Goal: Task Accomplishment & Management: Use online tool/utility

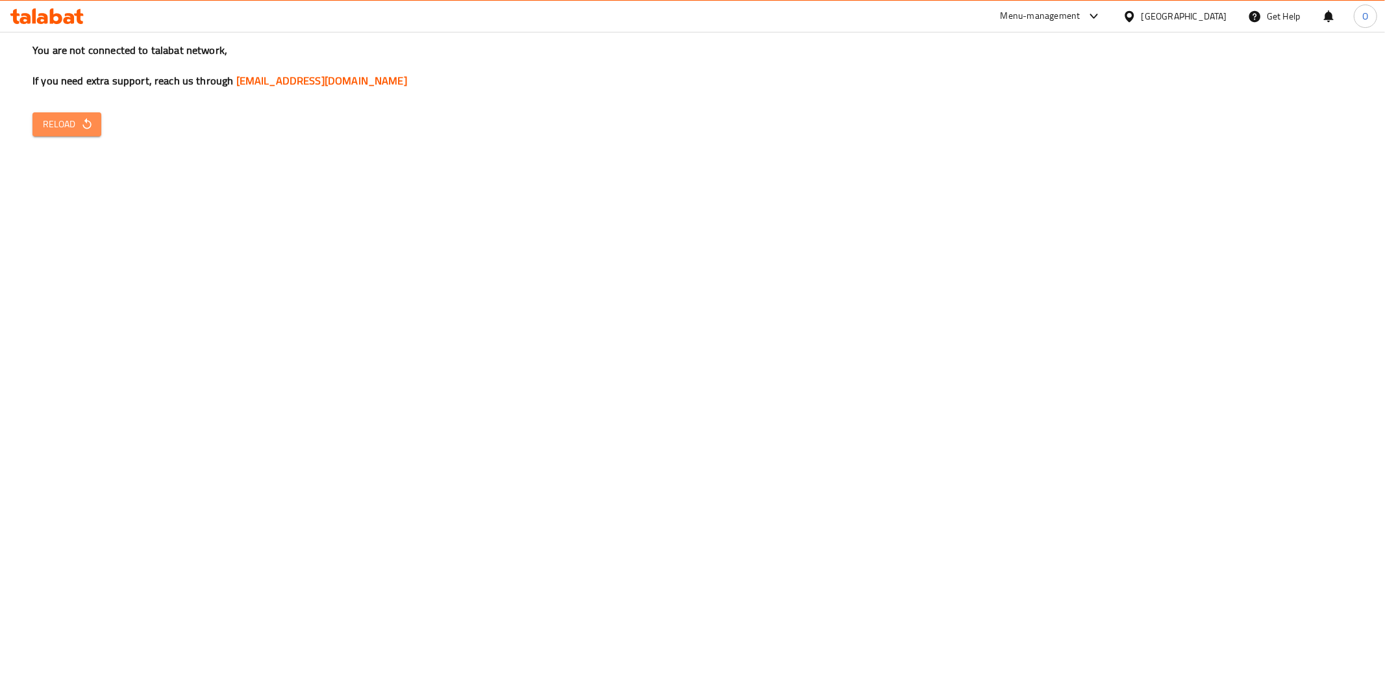
click at [80, 124] on icon "button" at bounding box center [86, 123] width 13 height 13
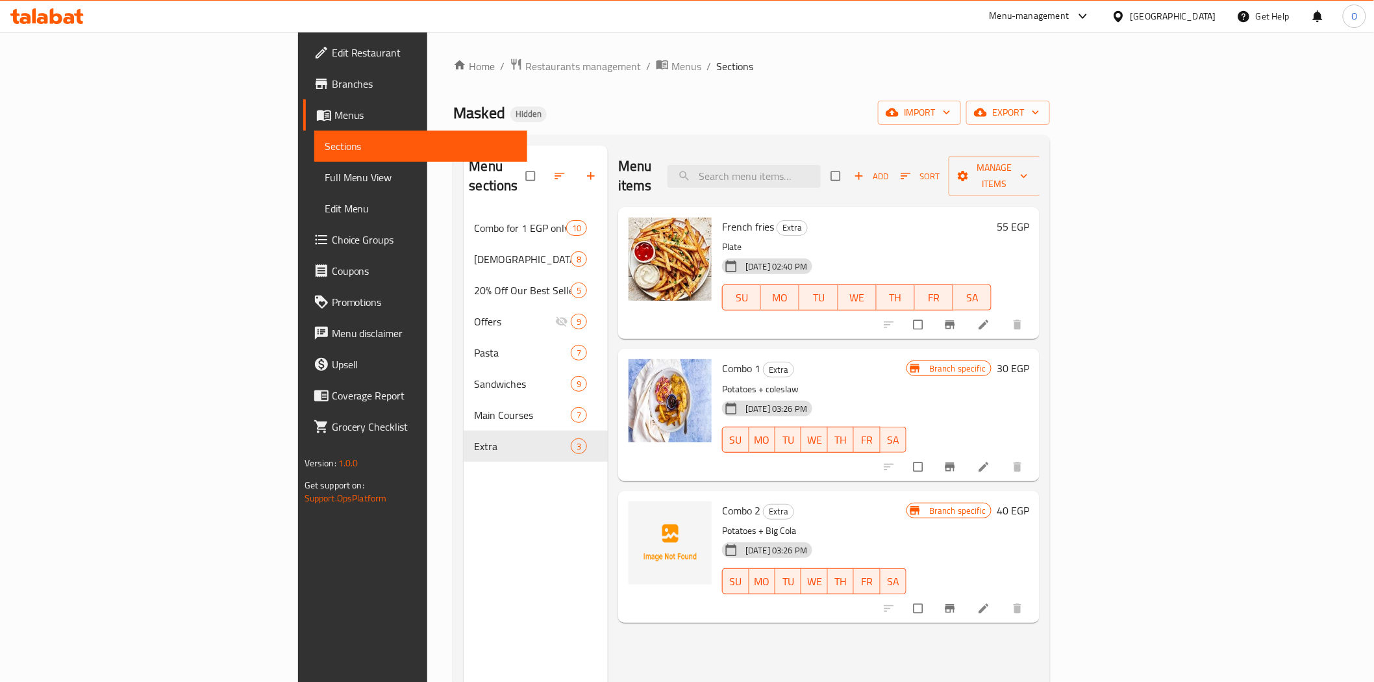
click at [1212, 18] on div "[GEOGRAPHIC_DATA]" at bounding box center [1173, 16] width 86 height 14
click at [1048, 339] on div "[GEOGRAPHIC_DATA]" at bounding box center [1076, 340] width 86 height 14
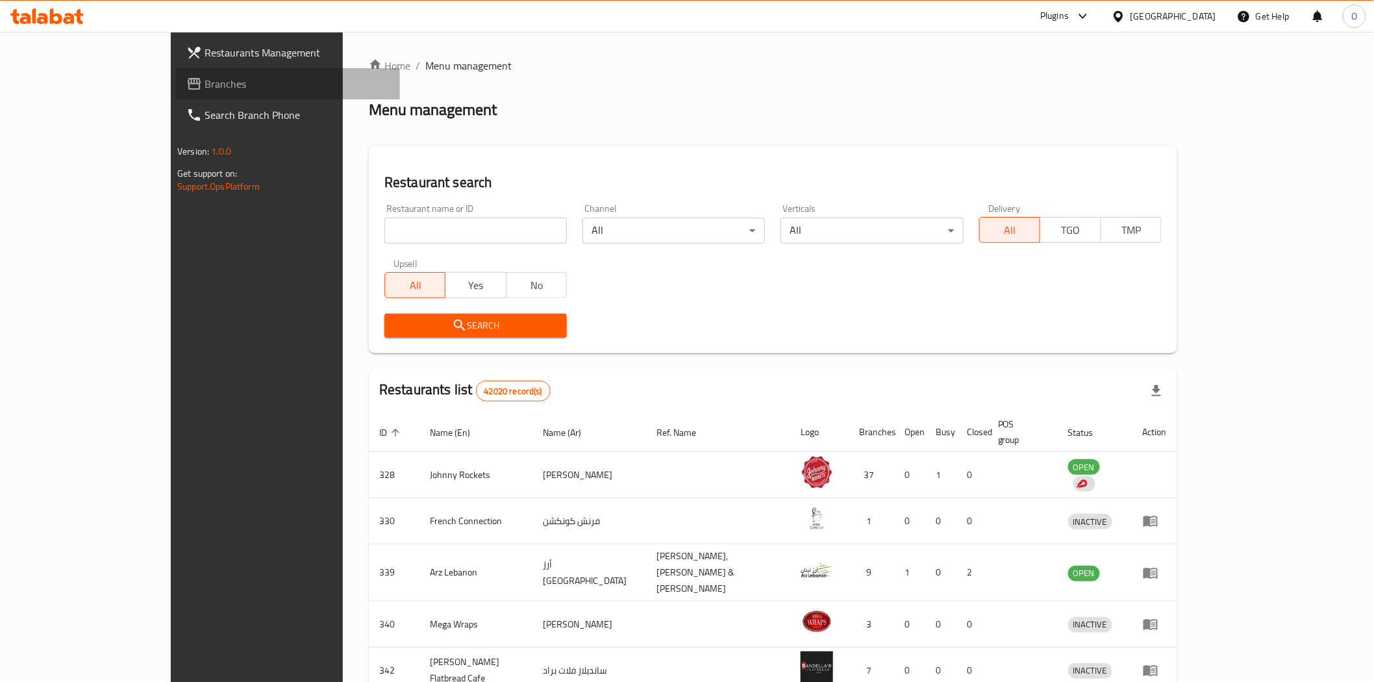
click at [204, 86] on span "Branches" at bounding box center [296, 84] width 185 height 16
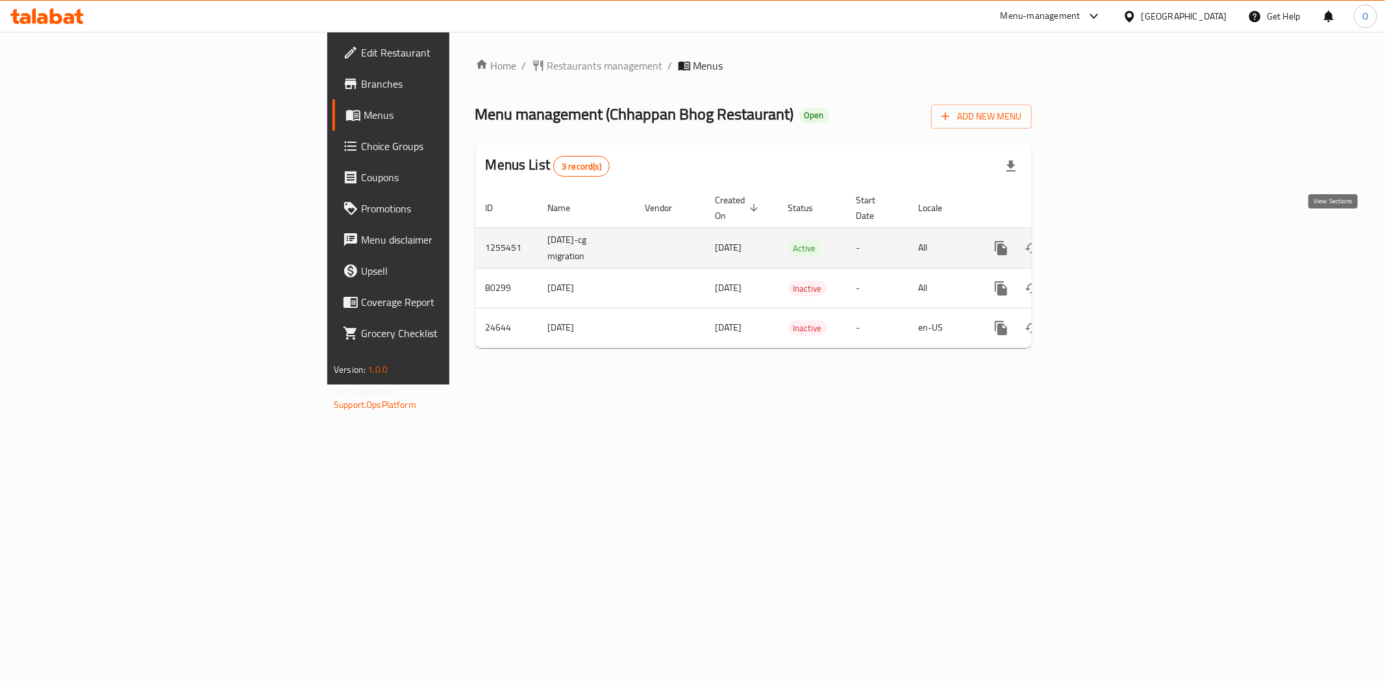
click at [1110, 234] on link "enhanced table" at bounding box center [1094, 247] width 31 height 31
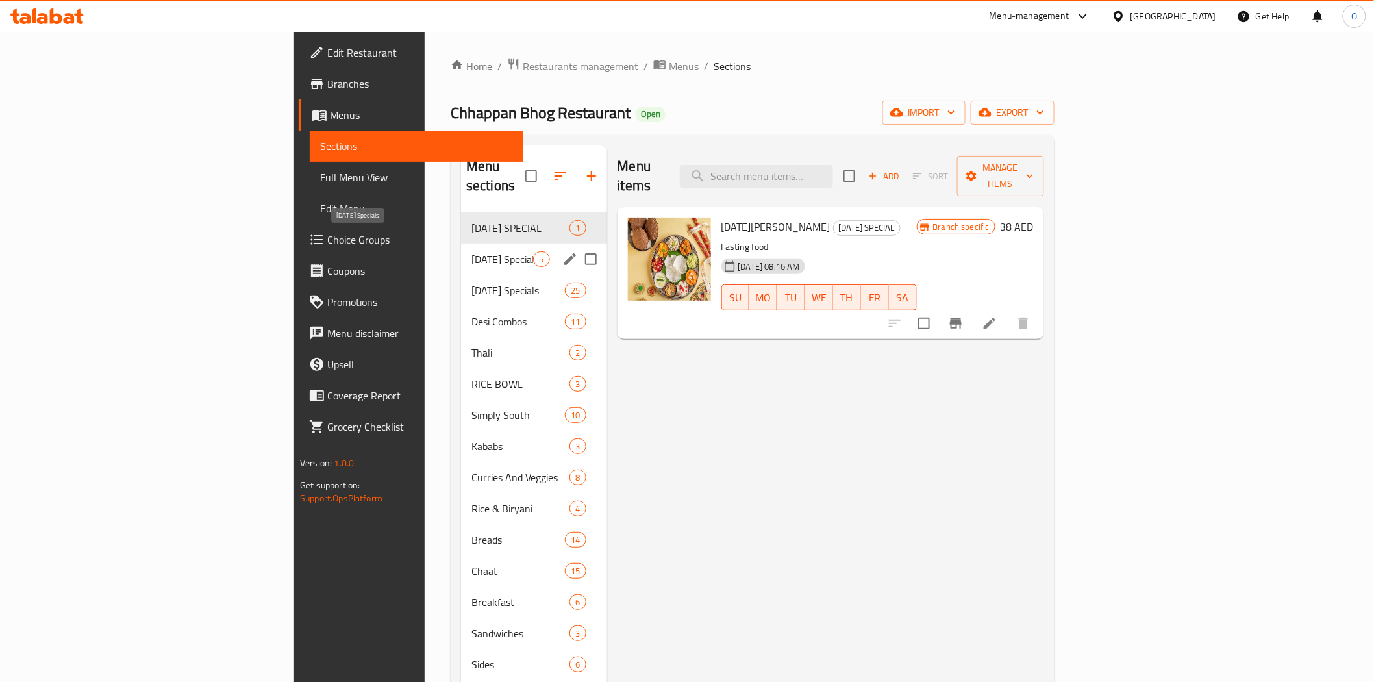
click at [471, 251] on span "Karva Chauth Specials" at bounding box center [502, 259] width 62 height 16
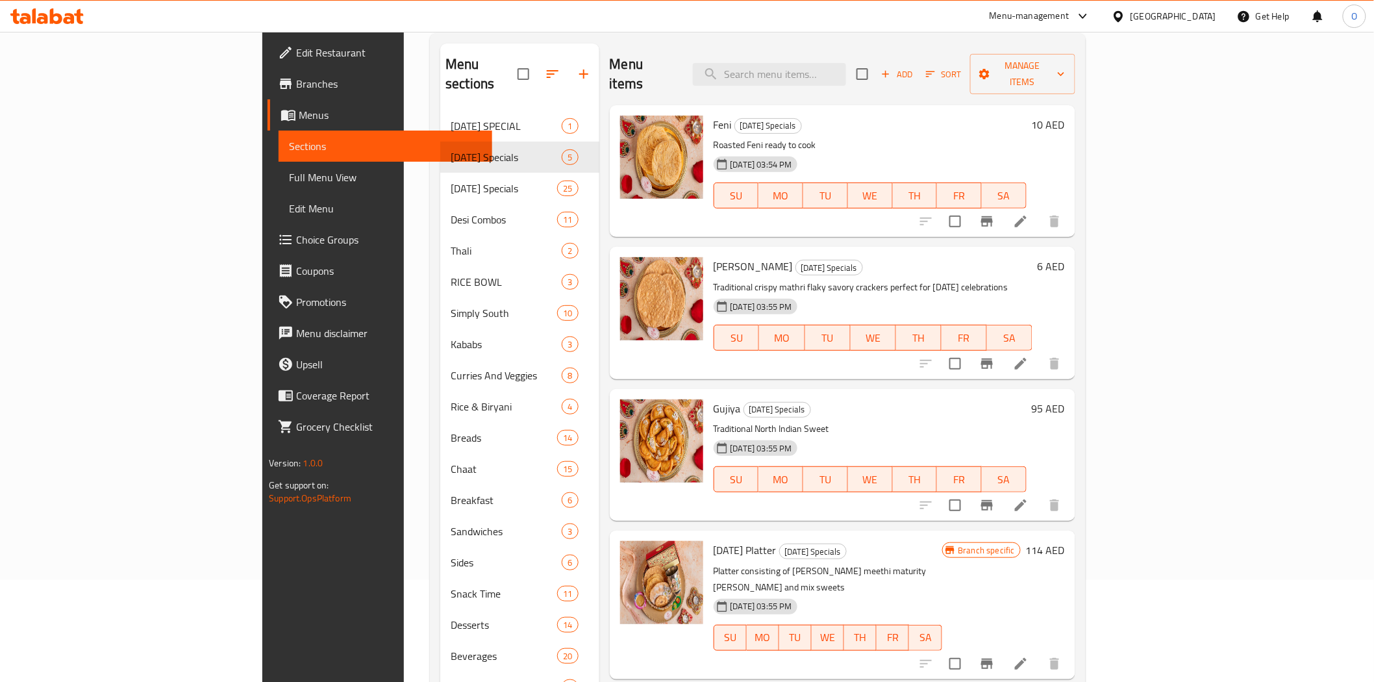
scroll to position [64, 0]
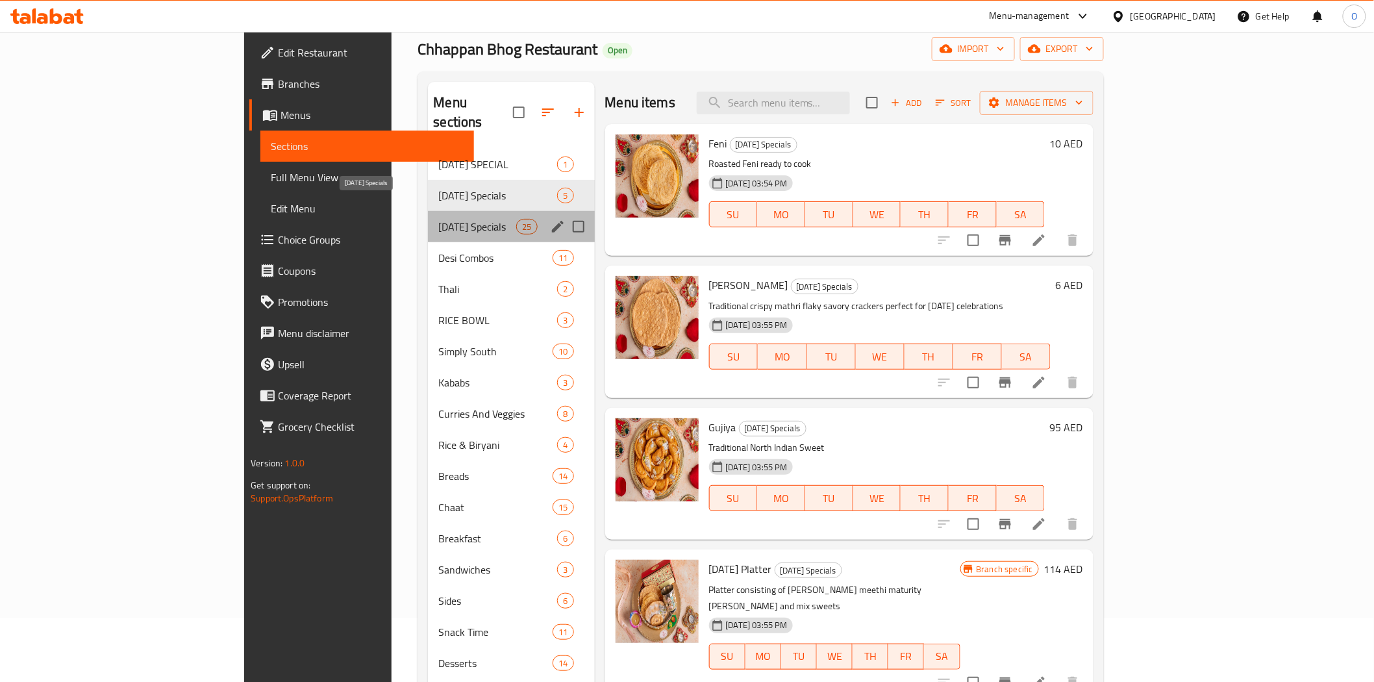
click at [453, 219] on span "Diwali Specials" at bounding box center [477, 227] width 78 height 16
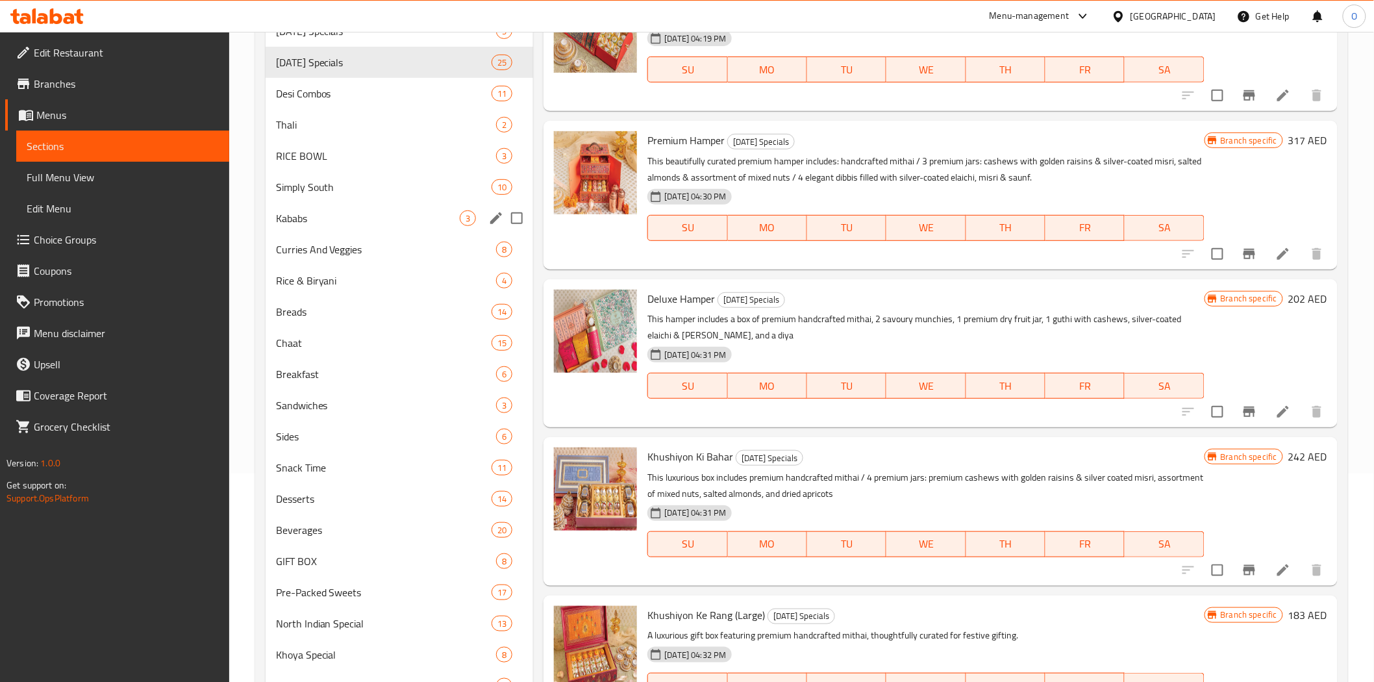
scroll to position [64, 0]
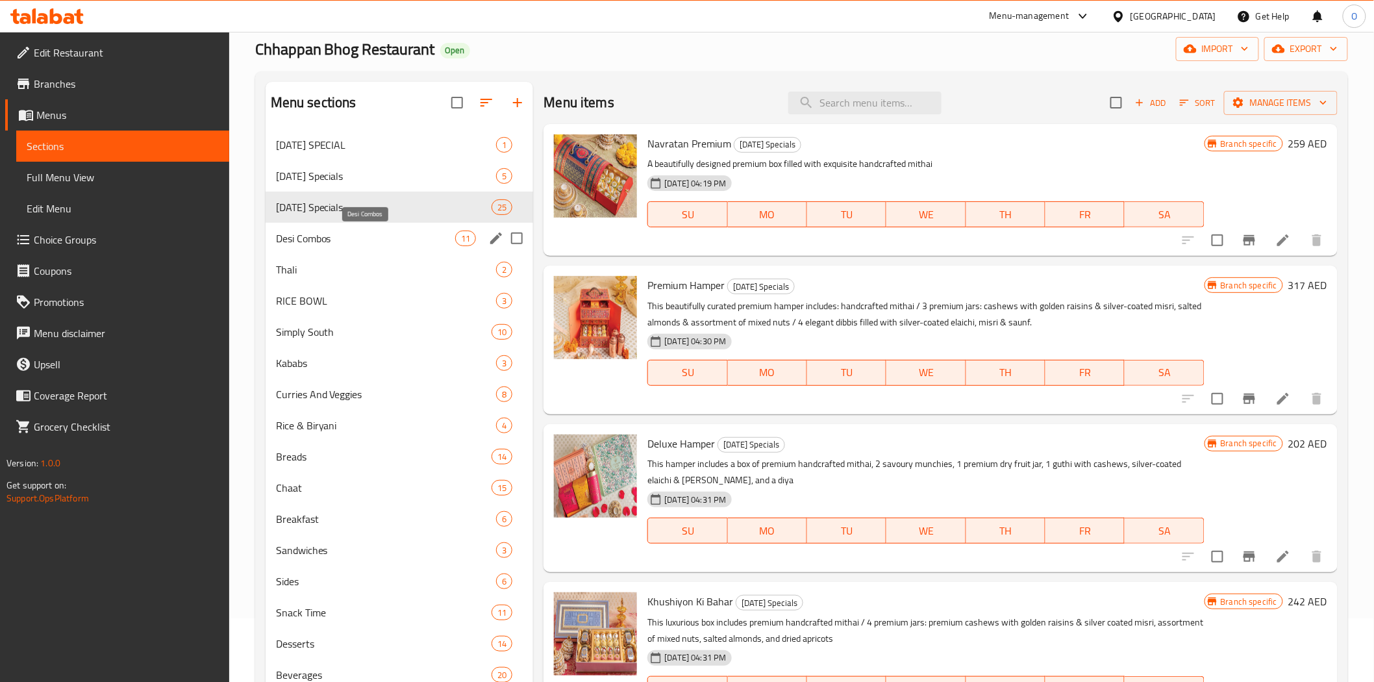
click at [352, 241] on span "Desi Combos" at bounding box center [366, 238] width 180 height 16
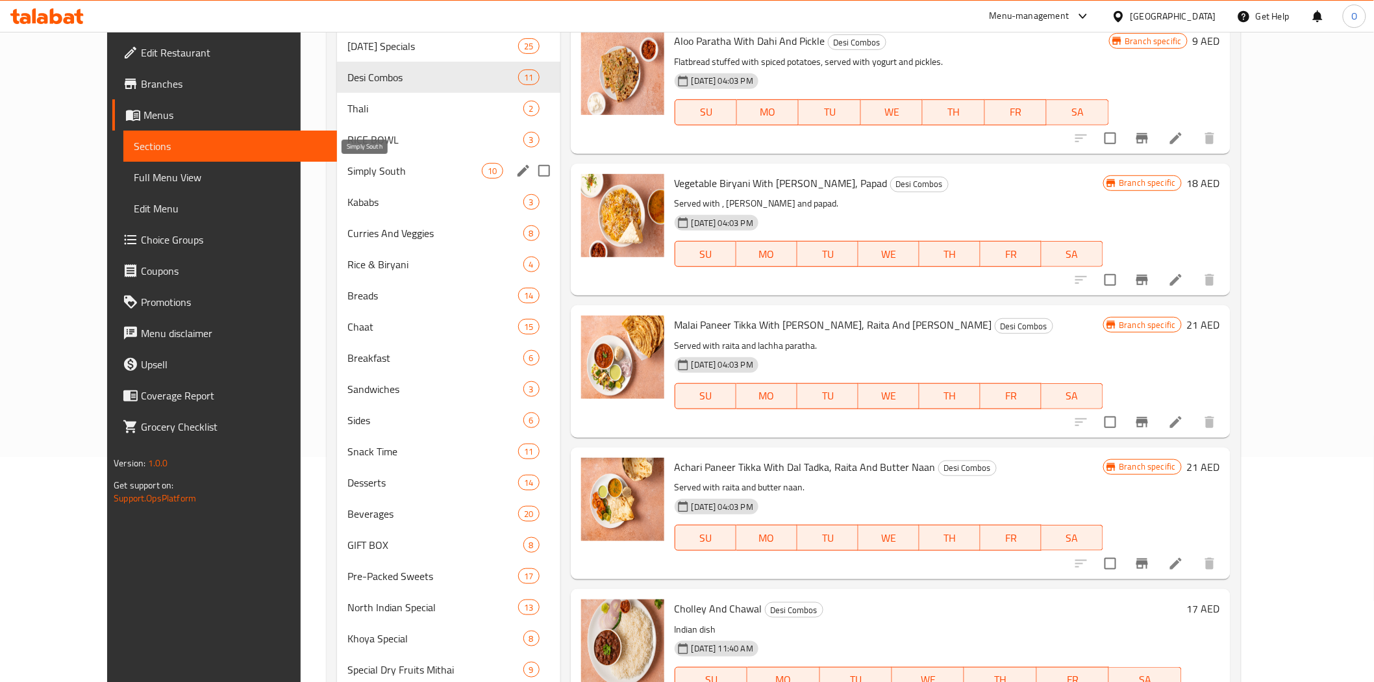
scroll to position [208, 0]
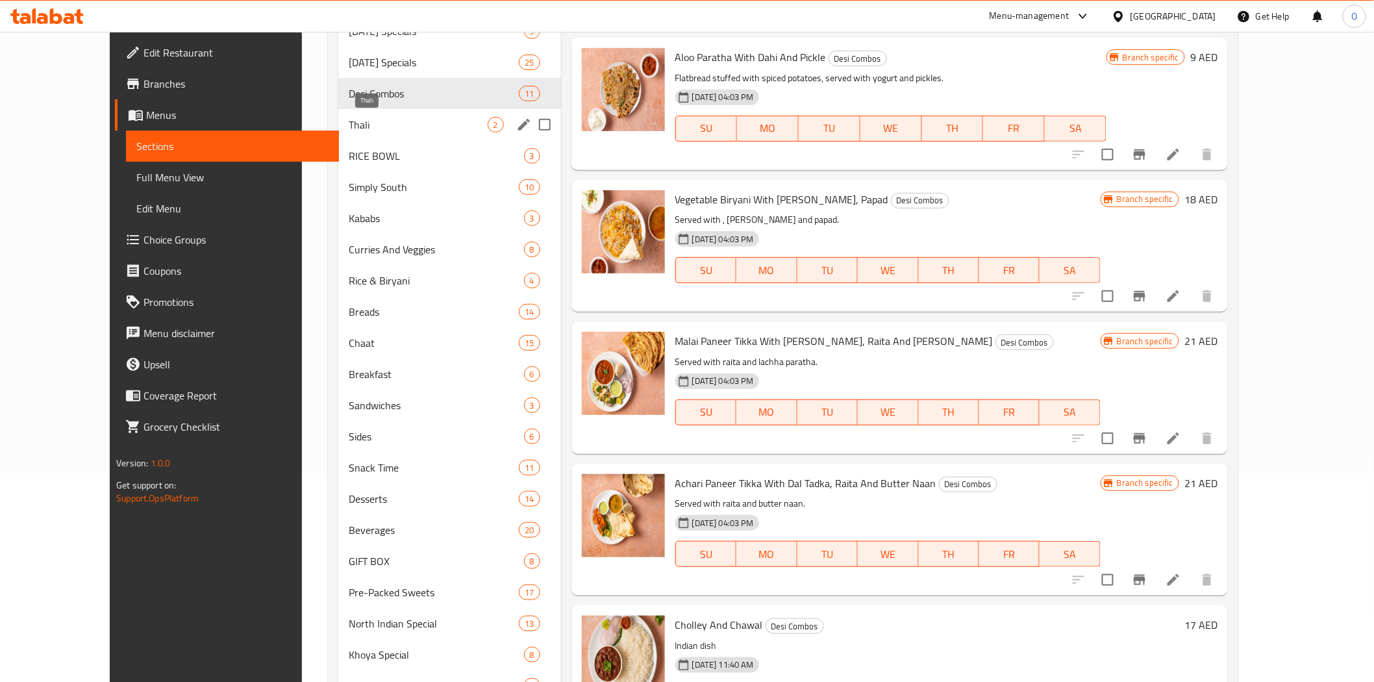
click at [387, 117] on span "Thali" at bounding box center [418, 125] width 138 height 16
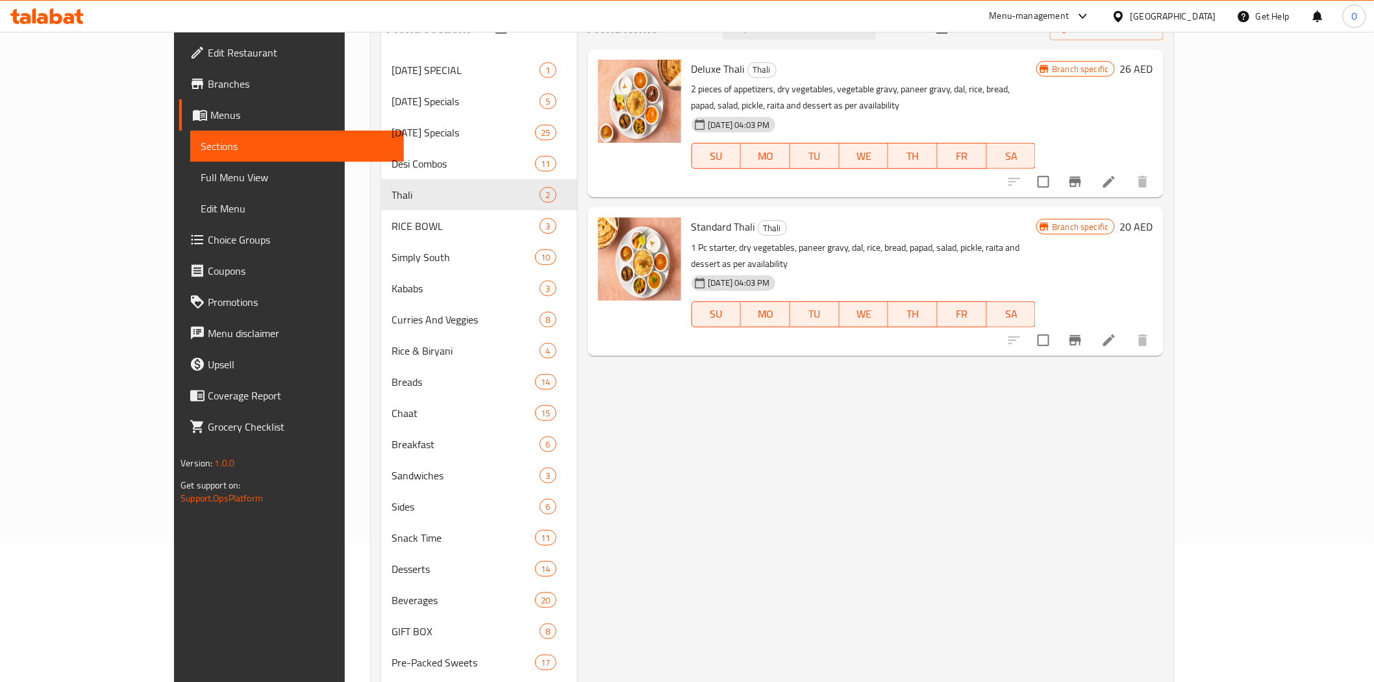
scroll to position [144, 0]
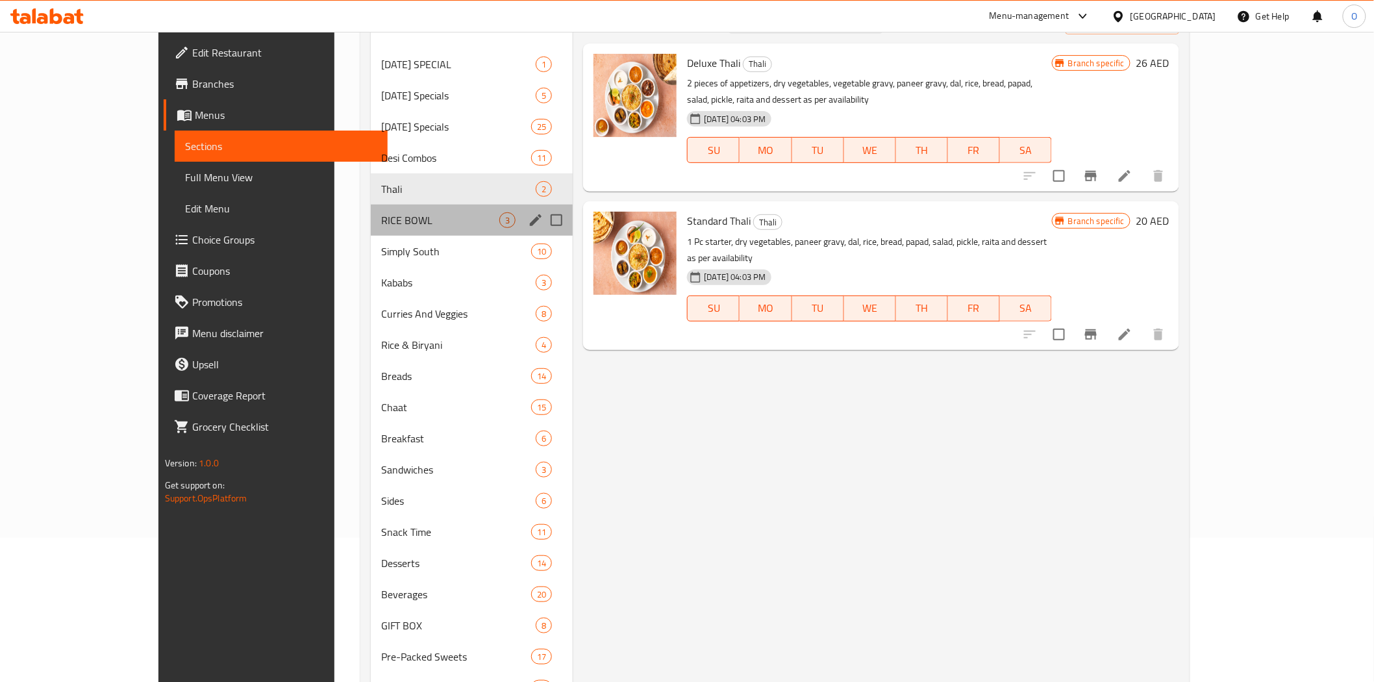
click at [402, 228] on div "RICE BOWL 3" at bounding box center [472, 219] width 202 height 31
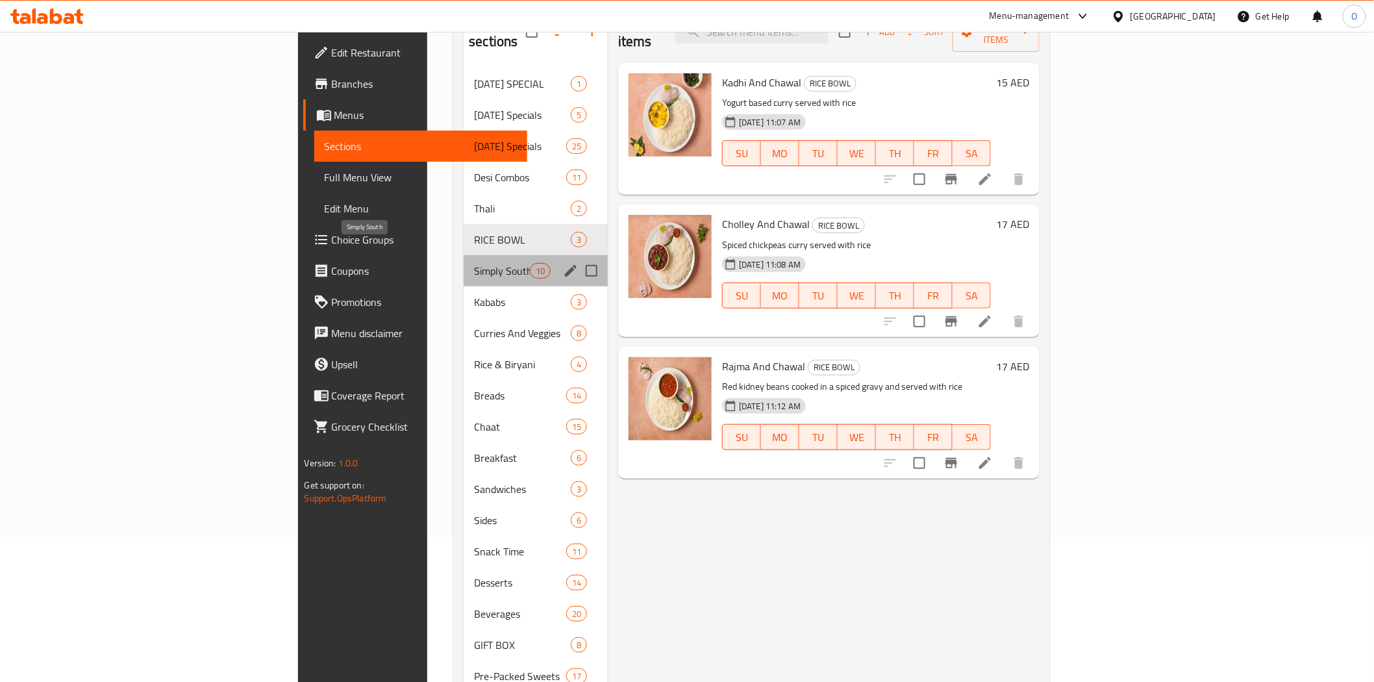
click at [474, 263] on span "Simply South" at bounding box center [501, 271] width 55 height 16
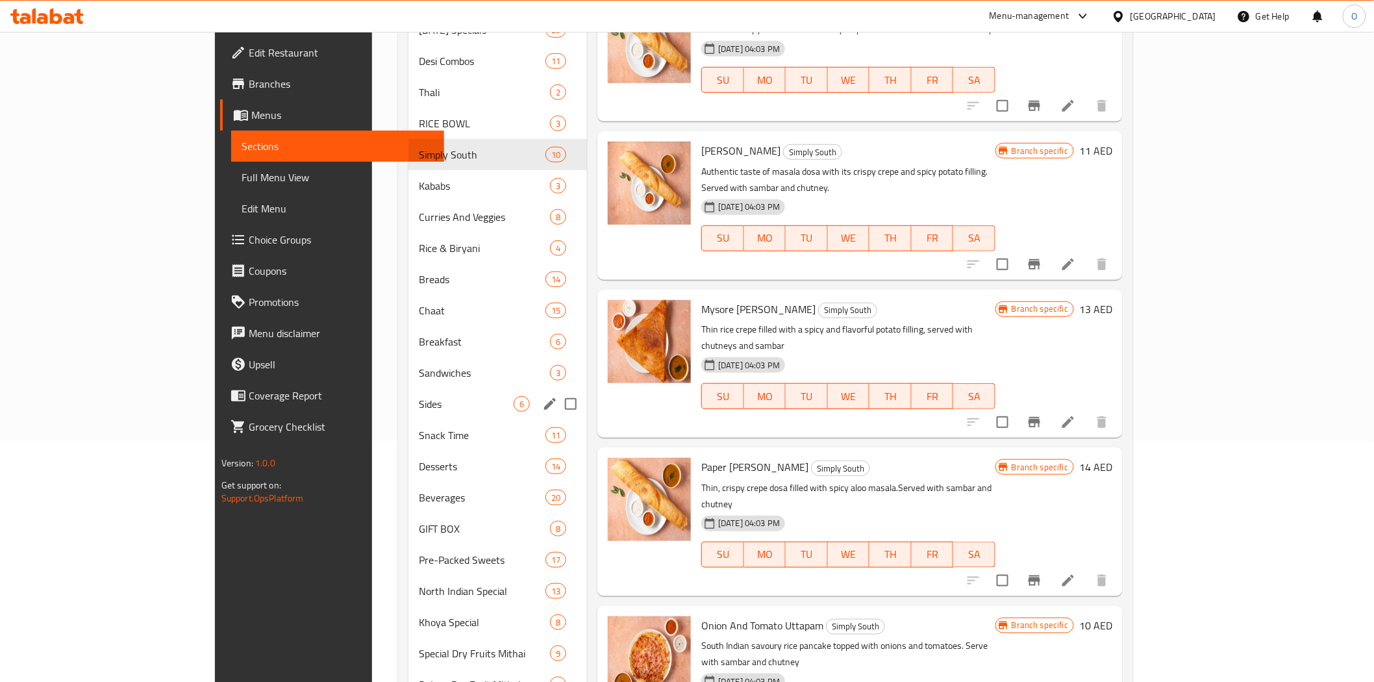
scroll to position [208, 0]
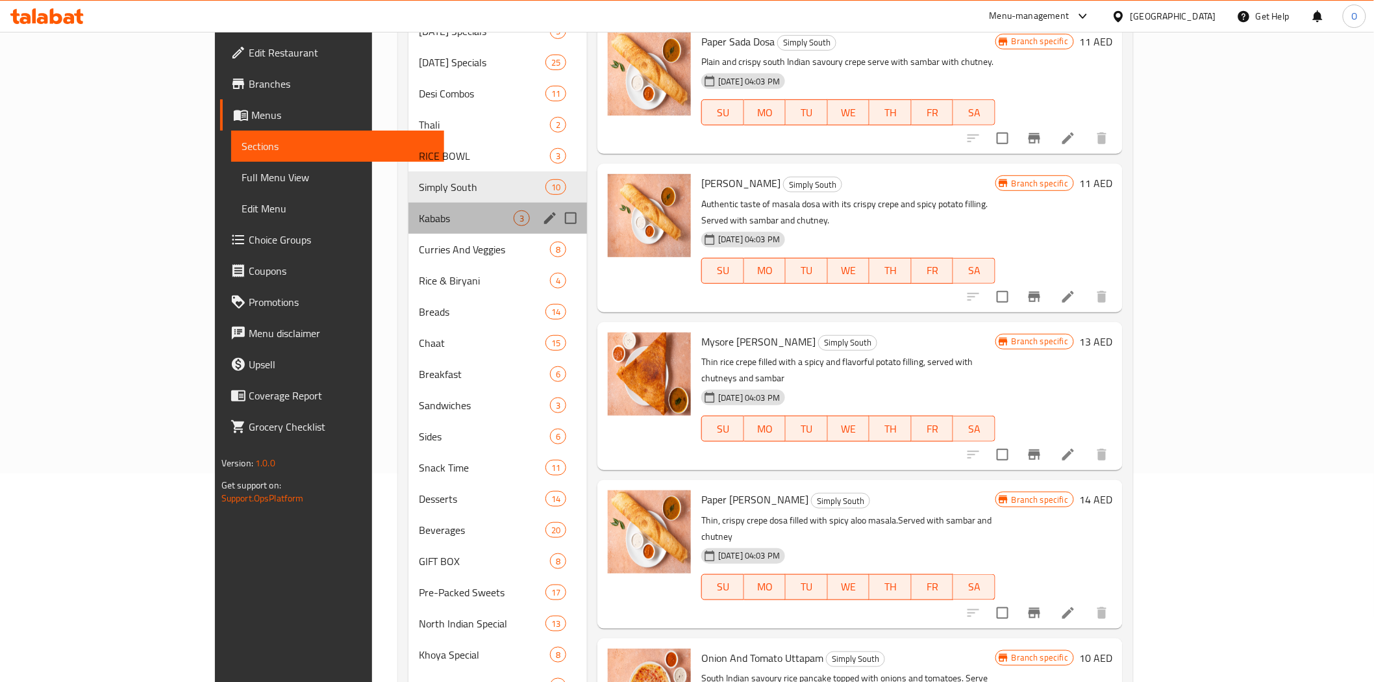
click at [408, 229] on div "Kababs 3" at bounding box center [497, 218] width 179 height 31
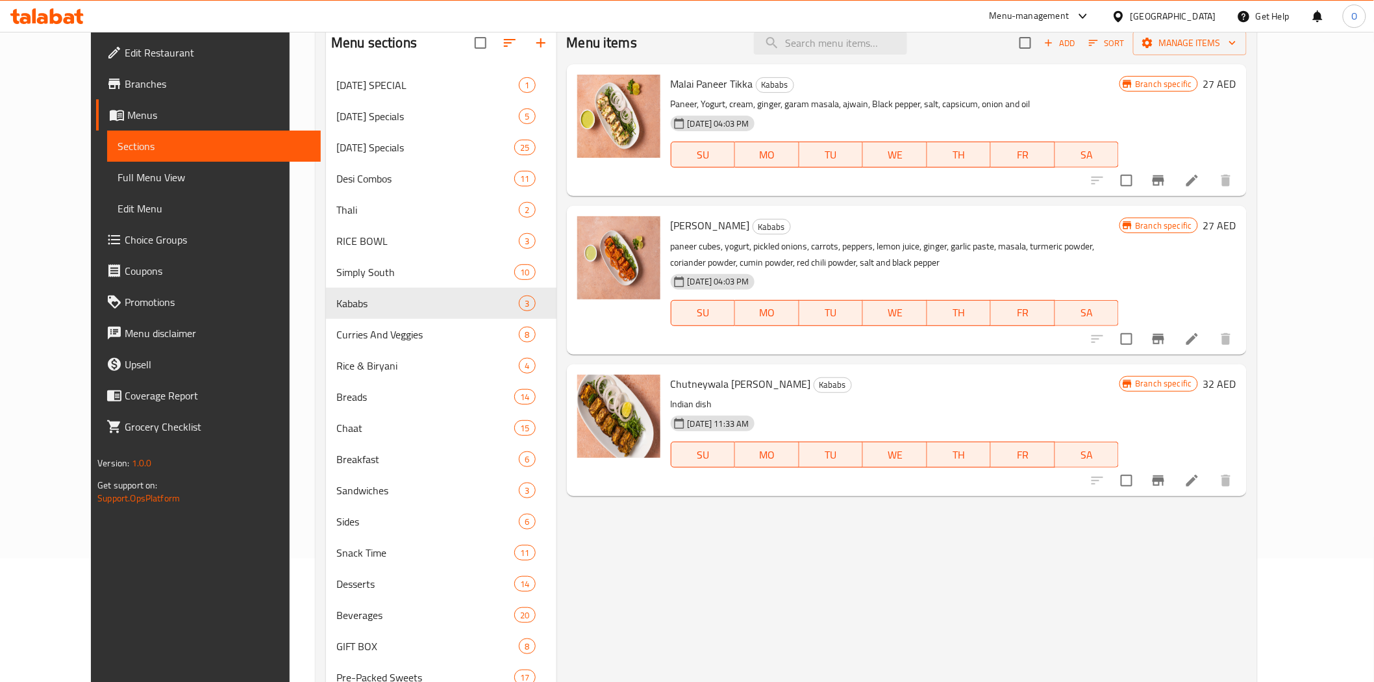
scroll to position [144, 0]
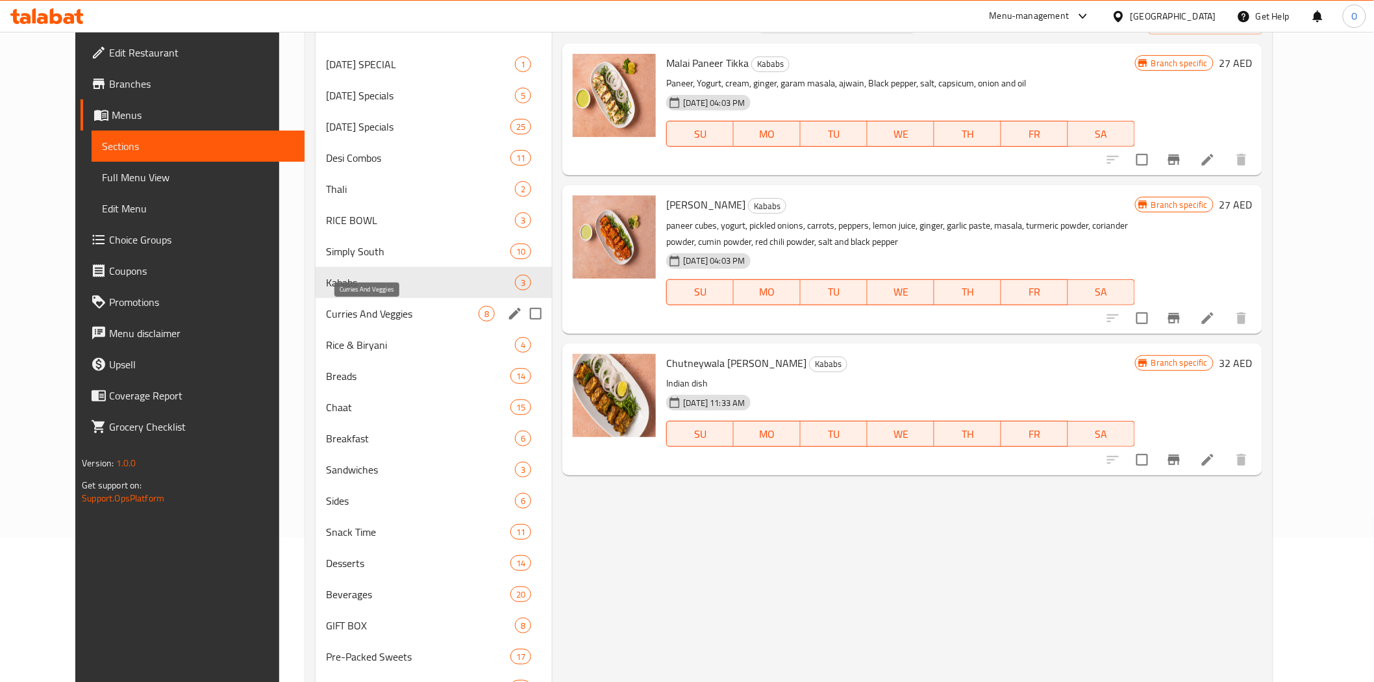
click at [395, 319] on span "Curries And Veggies" at bounding box center [402, 314] width 153 height 16
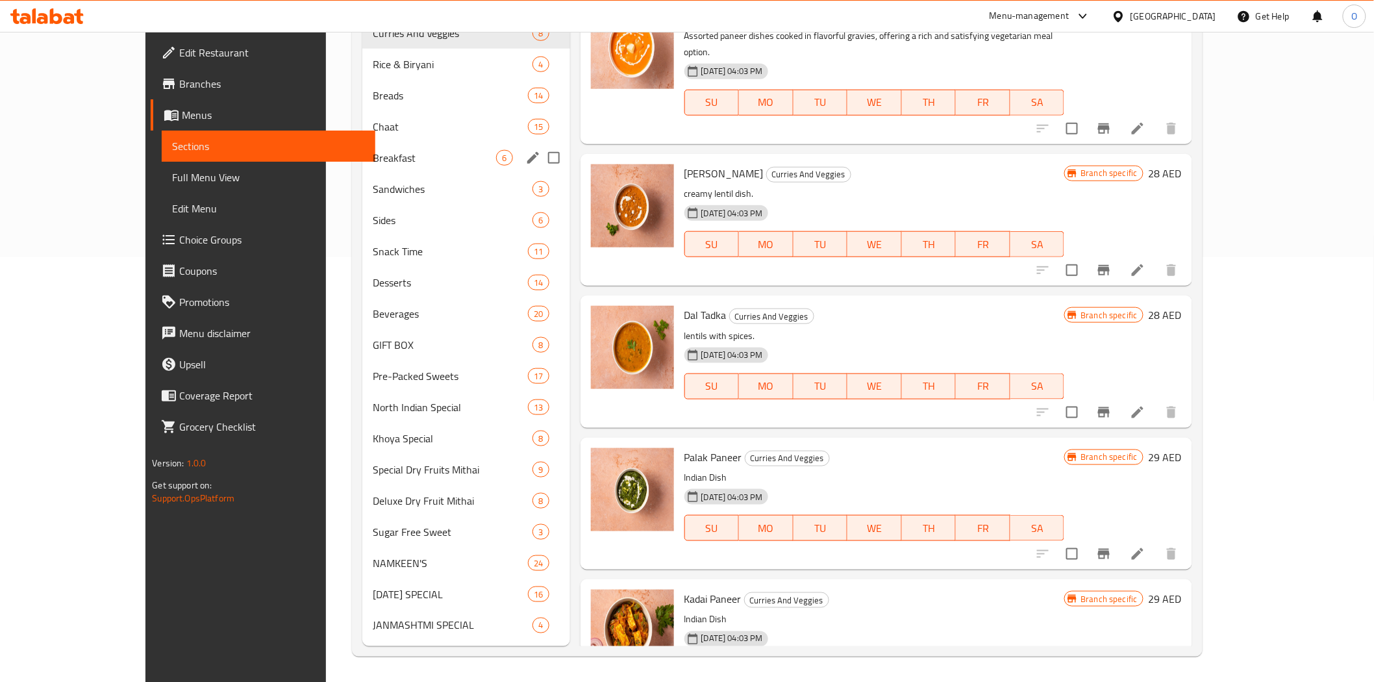
scroll to position [64, 0]
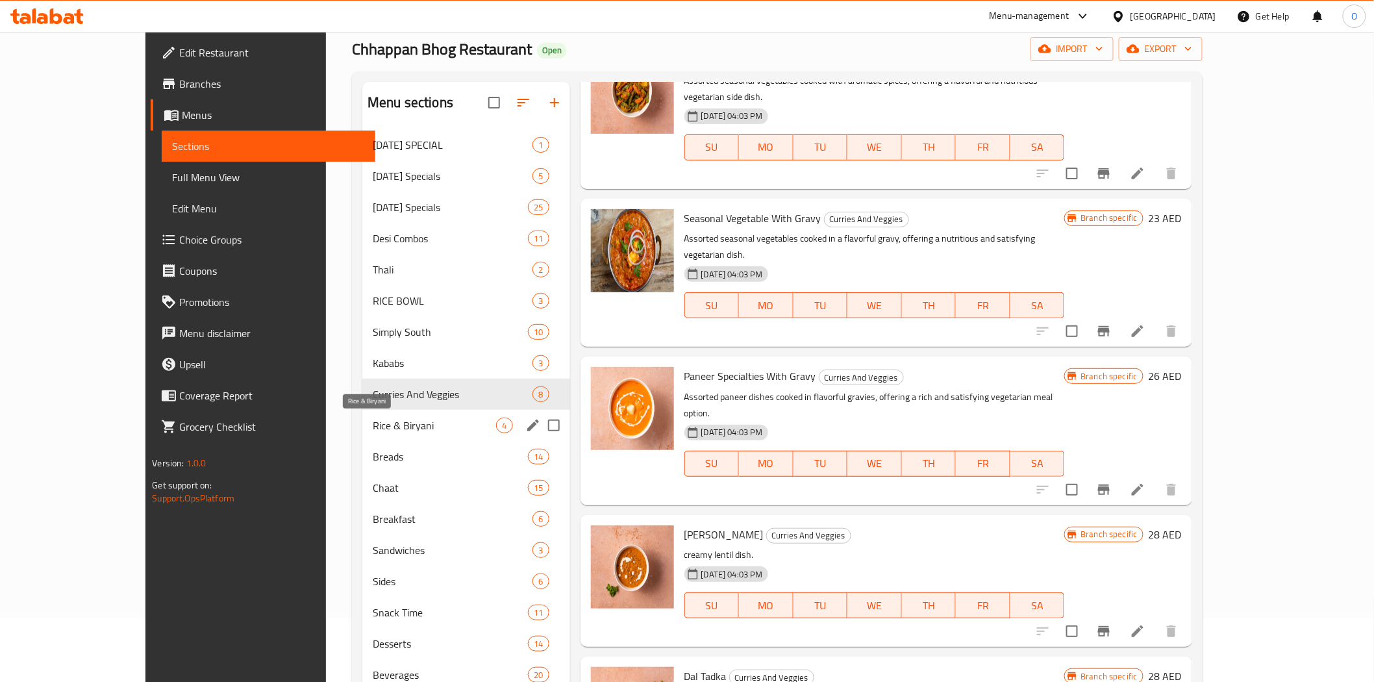
click at [395, 428] on span "Rice & Biryani" at bounding box center [434, 425] width 123 height 16
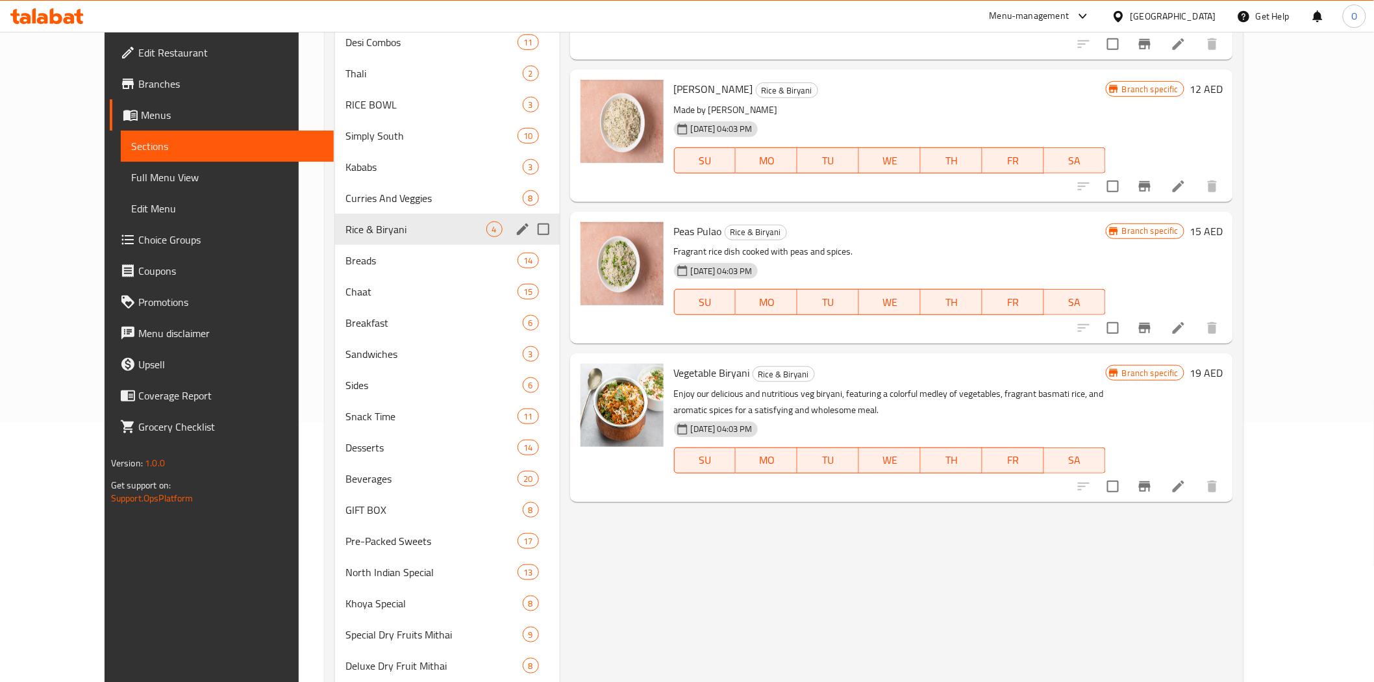
scroll to position [208, 0]
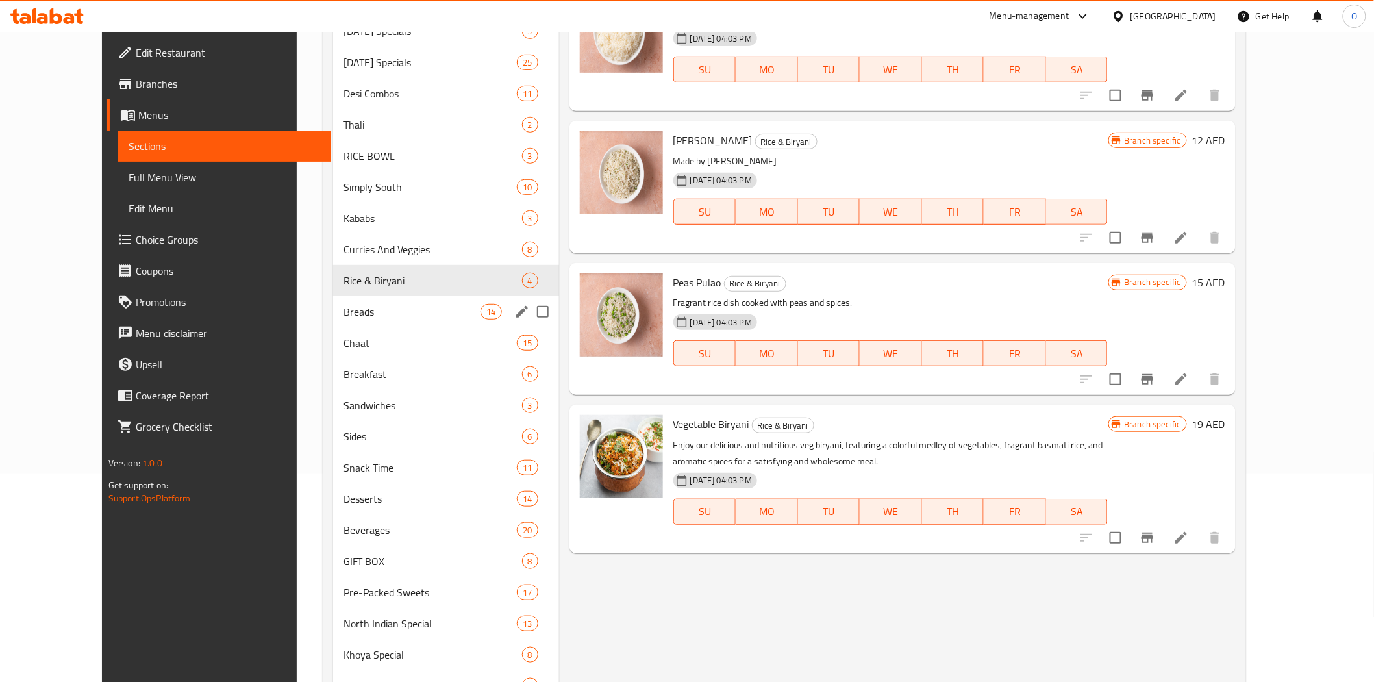
click at [371, 323] on div "Breads 14" at bounding box center [445, 311] width 225 height 31
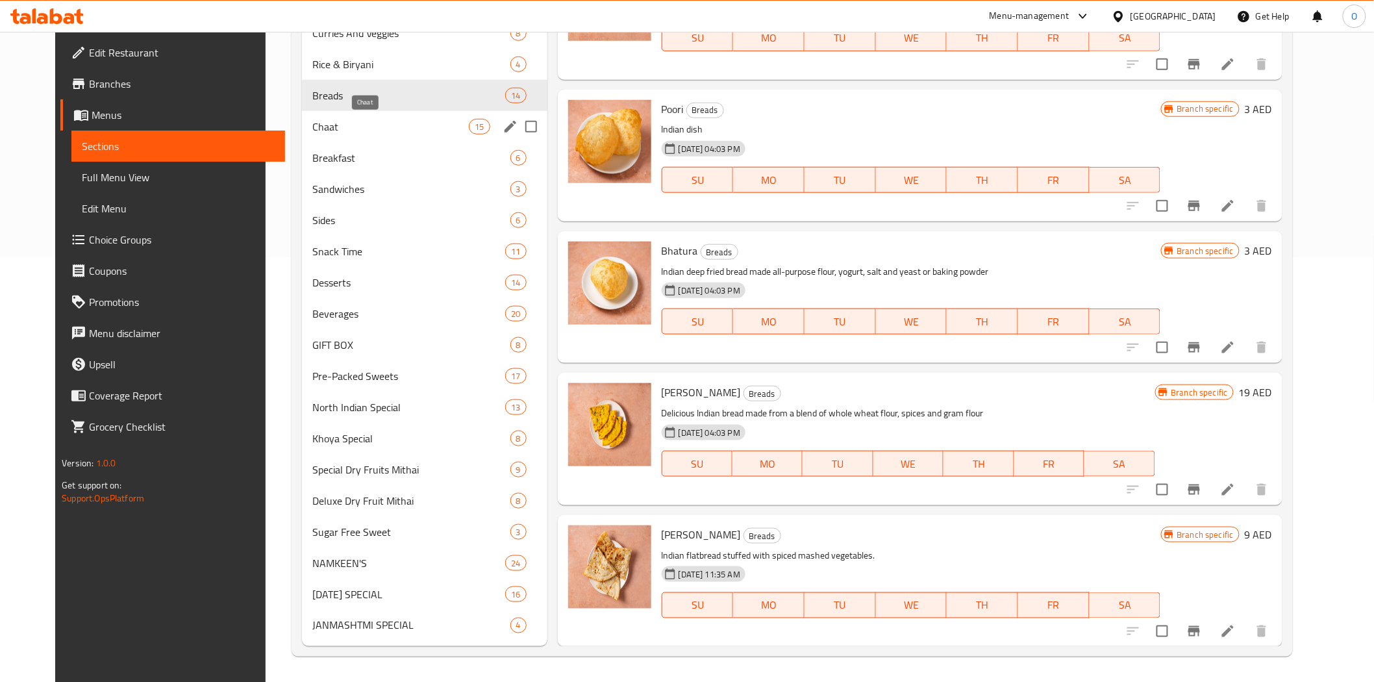
click at [409, 133] on span "Chaat" at bounding box center [390, 127] width 156 height 16
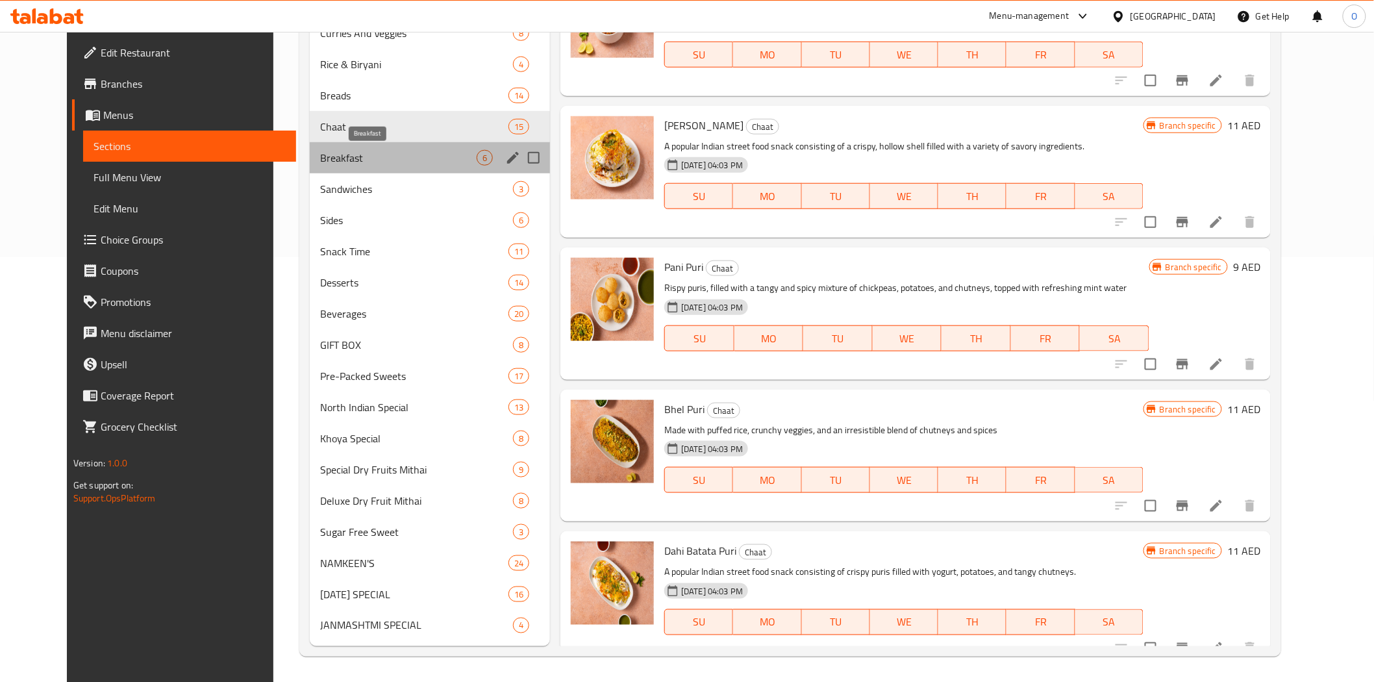
click at [345, 159] on span "Breakfast" at bounding box center [398, 158] width 156 height 16
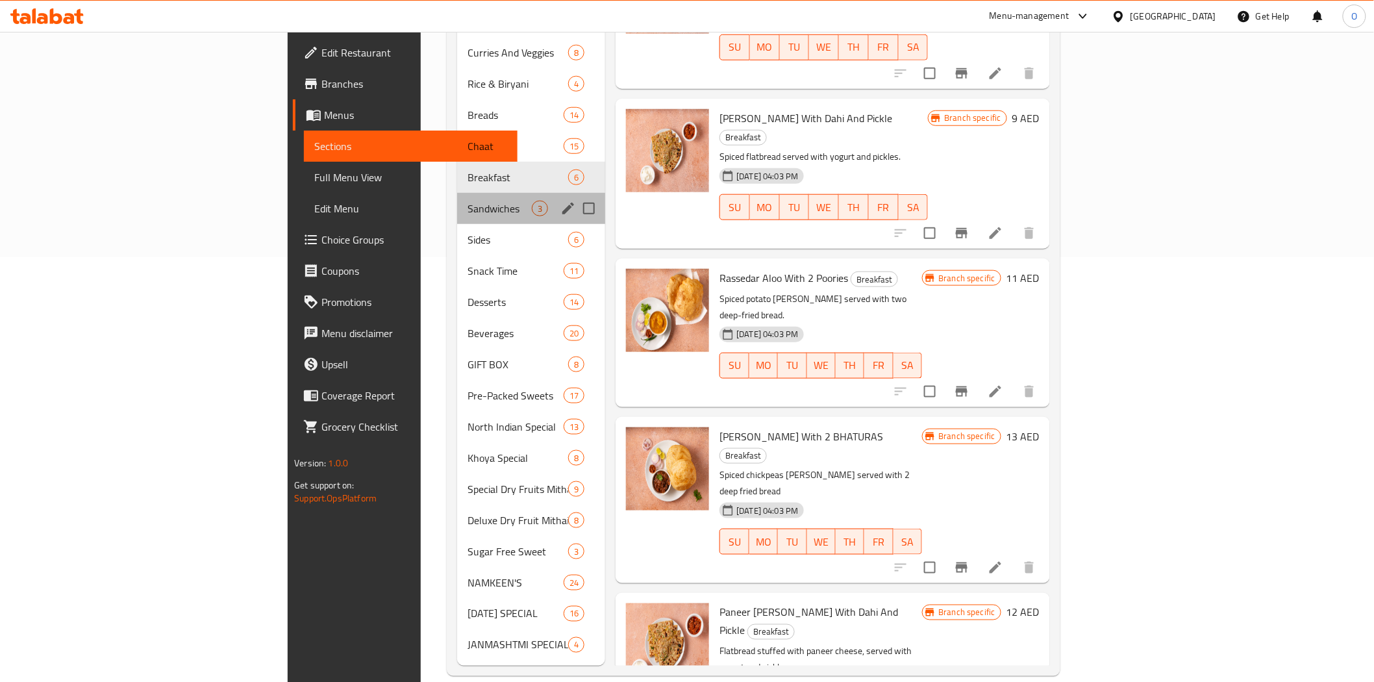
click at [457, 193] on div "Sandwiches 3" at bounding box center [531, 208] width 148 height 31
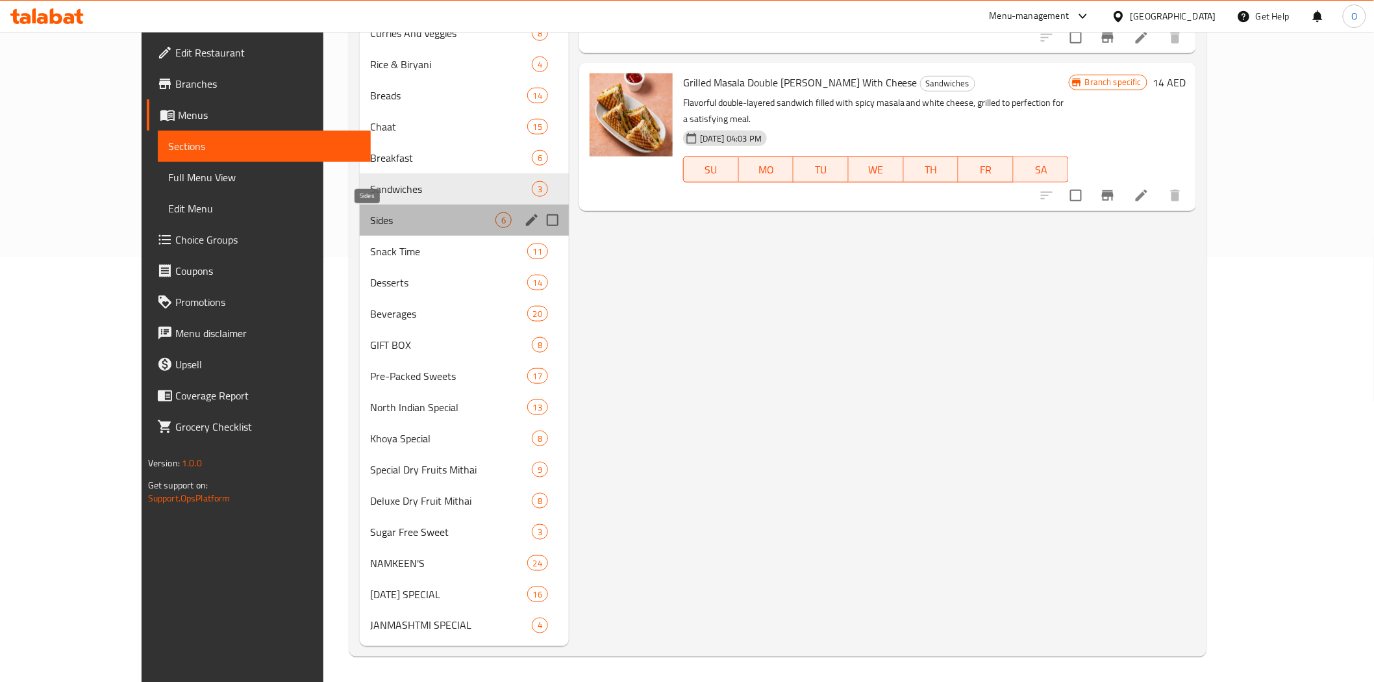
click at [370, 216] on span "Sides" at bounding box center [432, 220] width 125 height 16
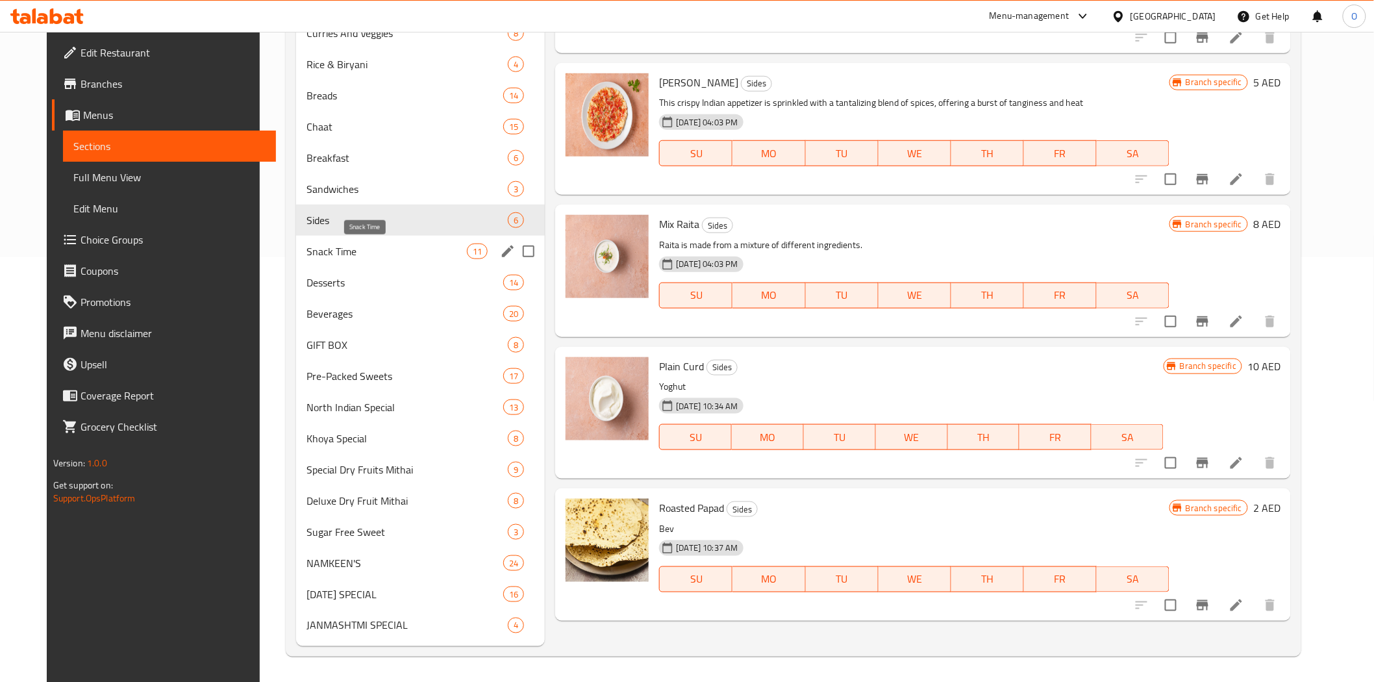
click at [379, 247] on span "Snack Time" at bounding box center [386, 251] width 160 height 16
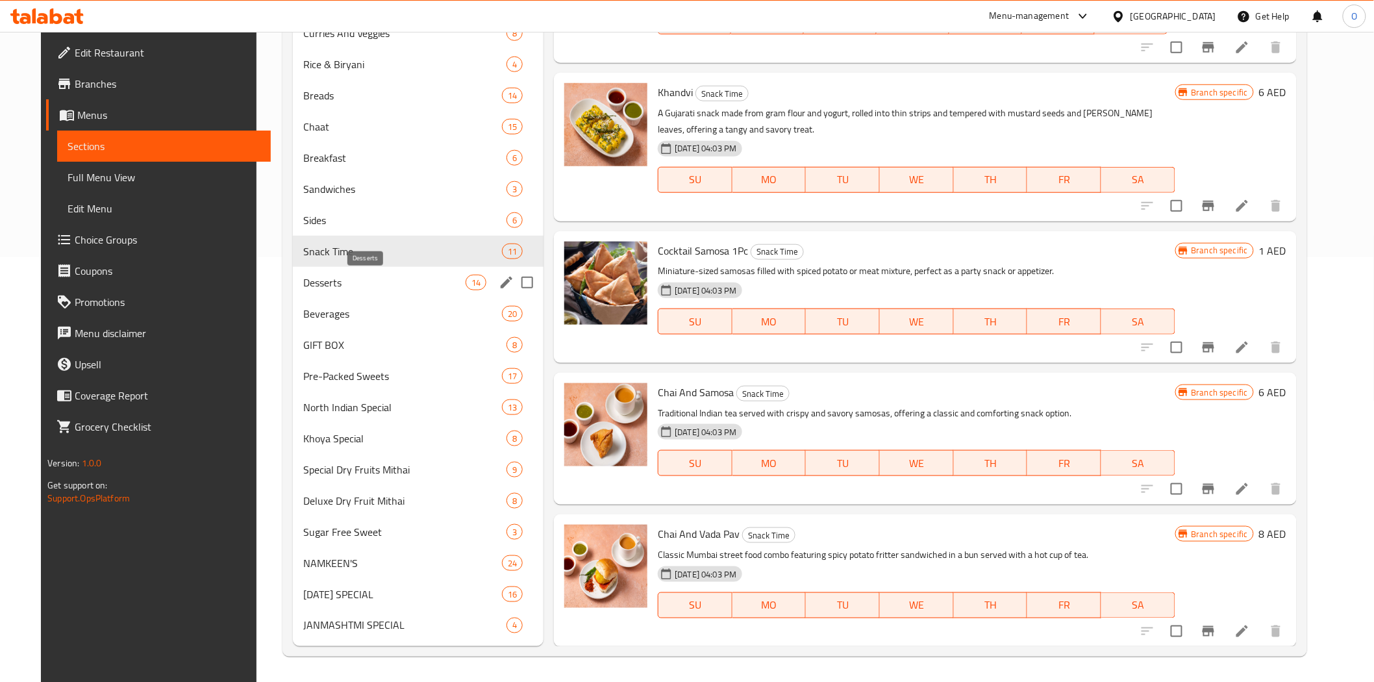
click at [360, 283] on span "Desserts" at bounding box center [384, 283] width 162 height 16
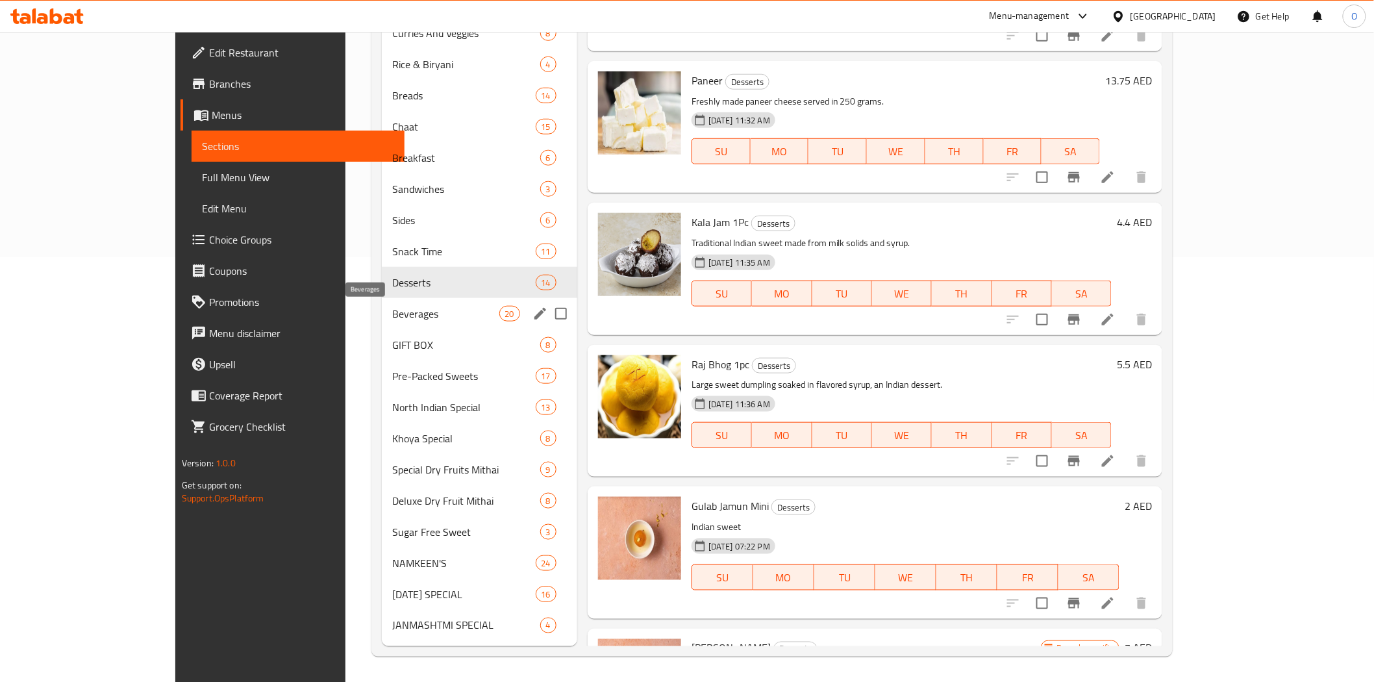
click at [424, 320] on span "Beverages" at bounding box center [445, 314] width 106 height 16
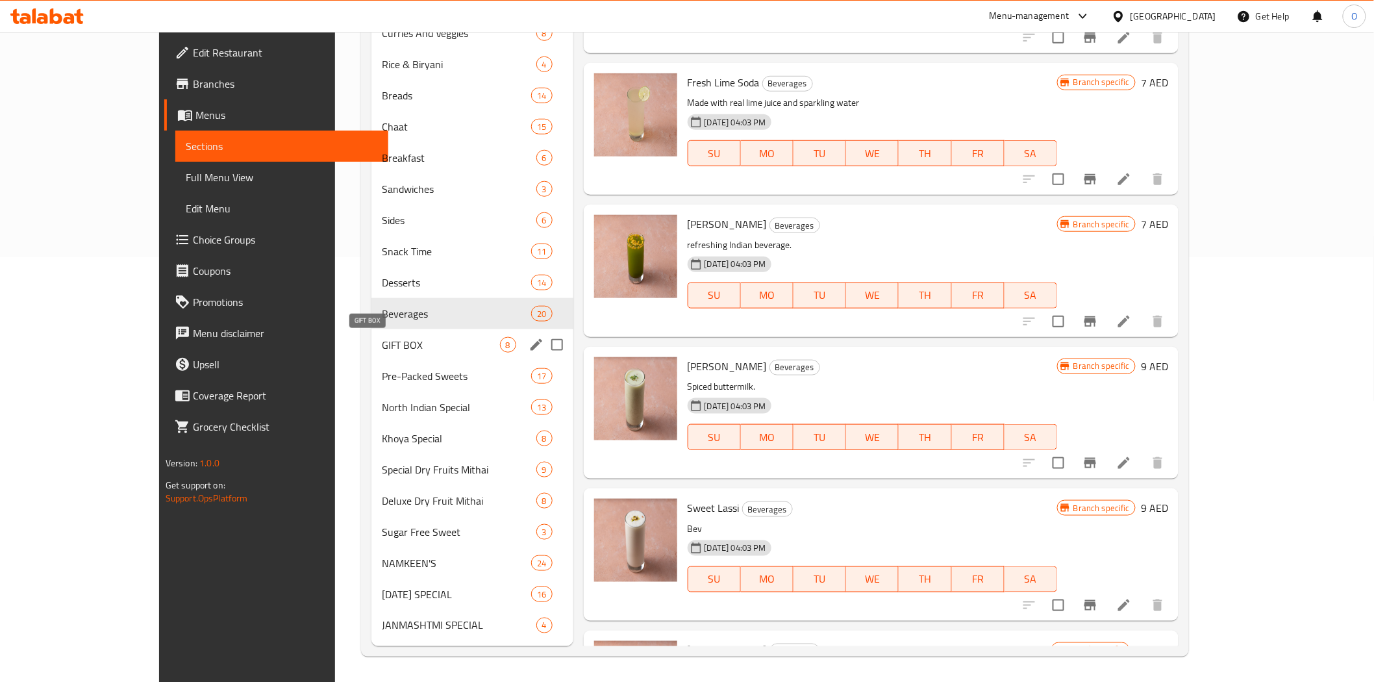
click at [415, 347] on span "GIFT BOX" at bounding box center [441, 345] width 118 height 16
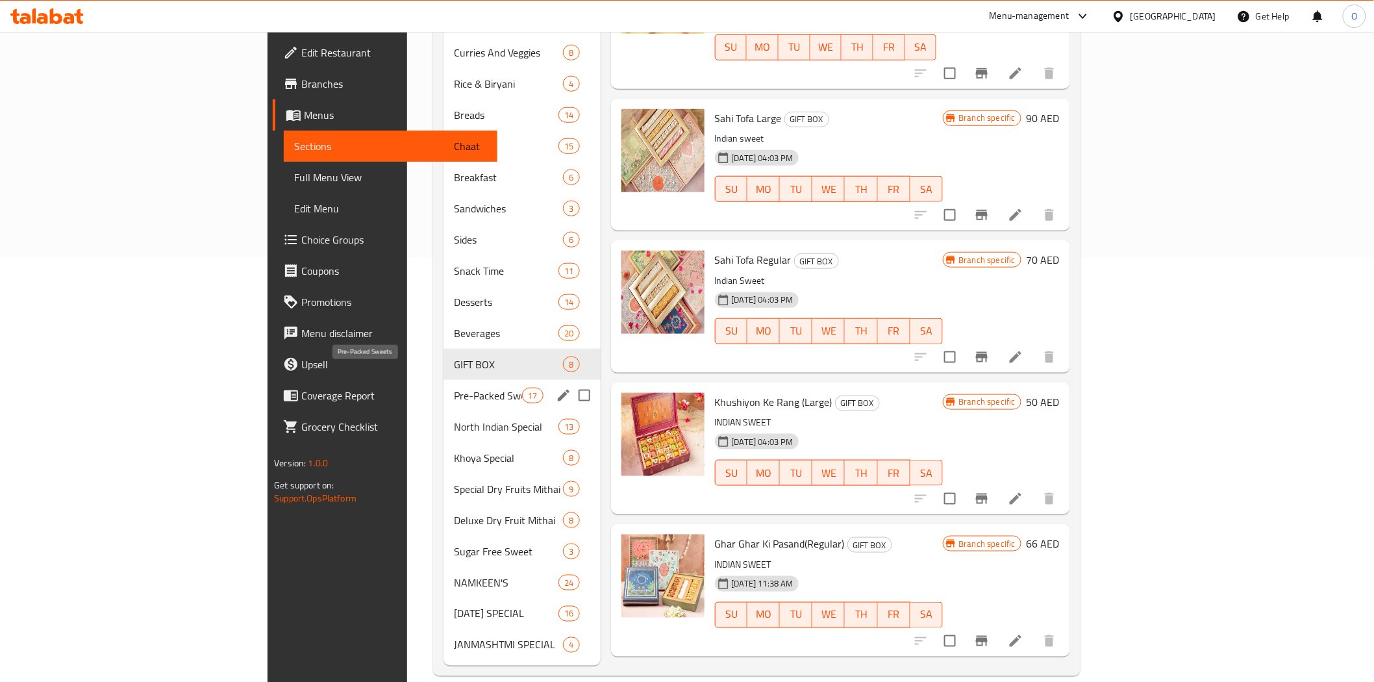
click at [454, 388] on span "Pre-Packed Sweets" at bounding box center [488, 396] width 68 height 16
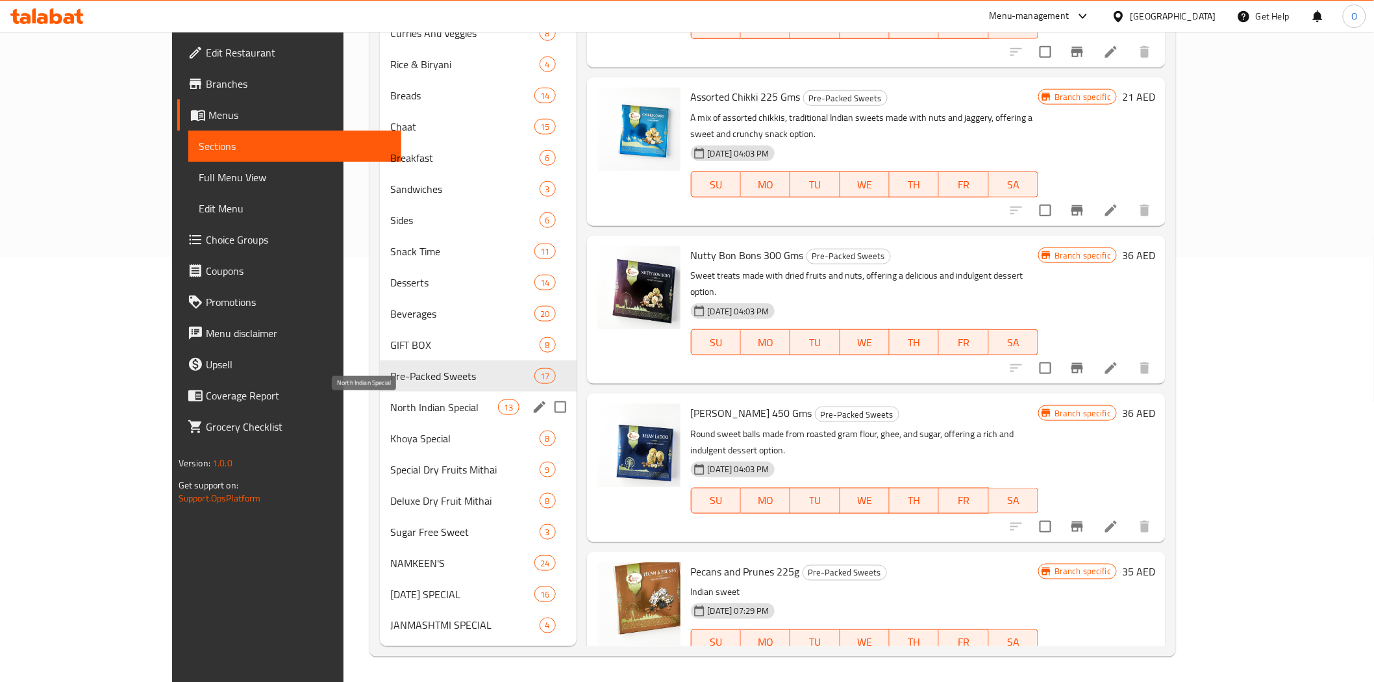
click at [404, 404] on span "North Indian Special" at bounding box center [444, 407] width 108 height 16
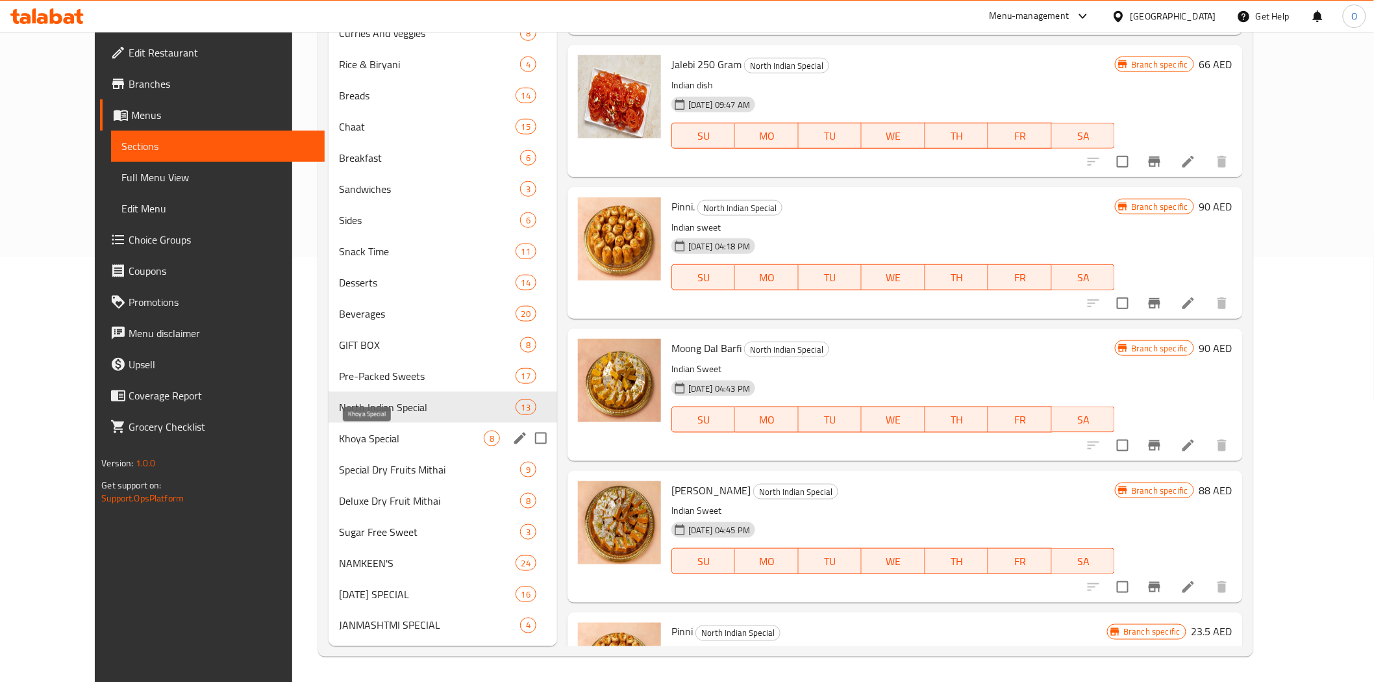
click at [364, 438] on span "Khoya Special" at bounding box center [411, 438] width 145 height 16
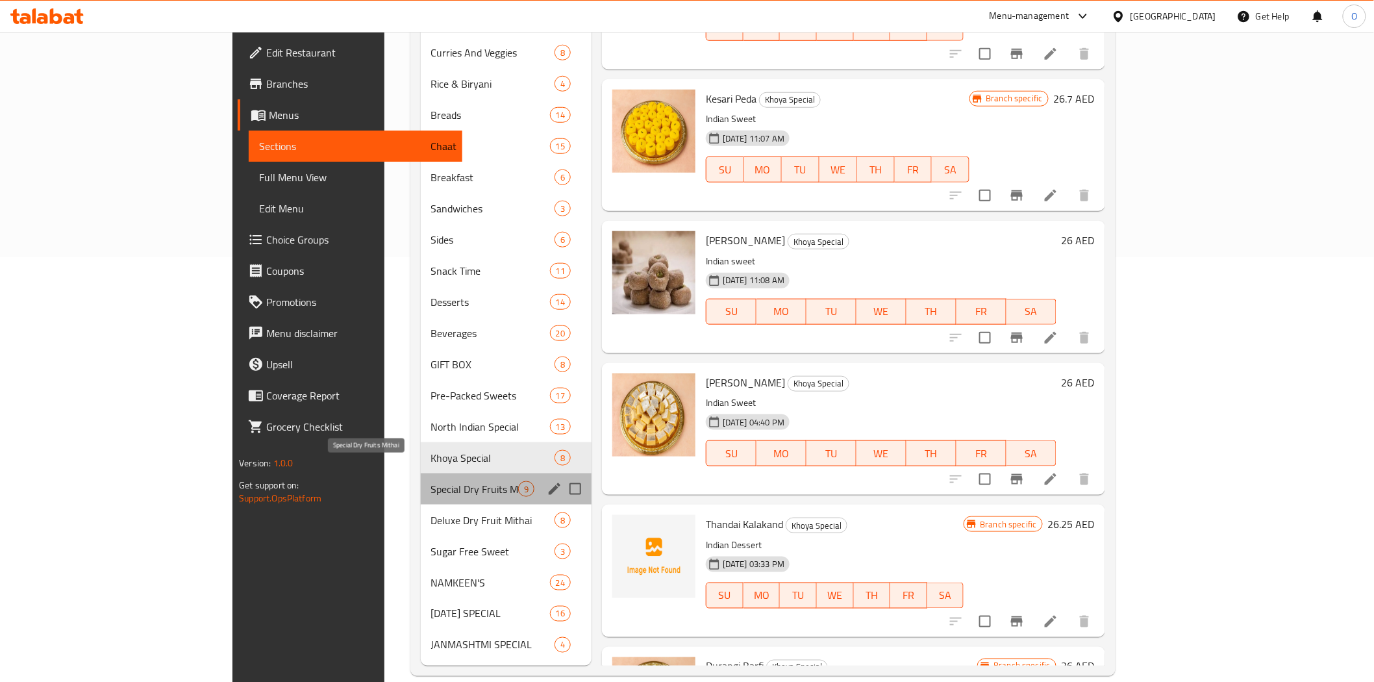
click at [431, 481] on span "Special Dry Fruits Mithai" at bounding box center [474, 489] width 87 height 16
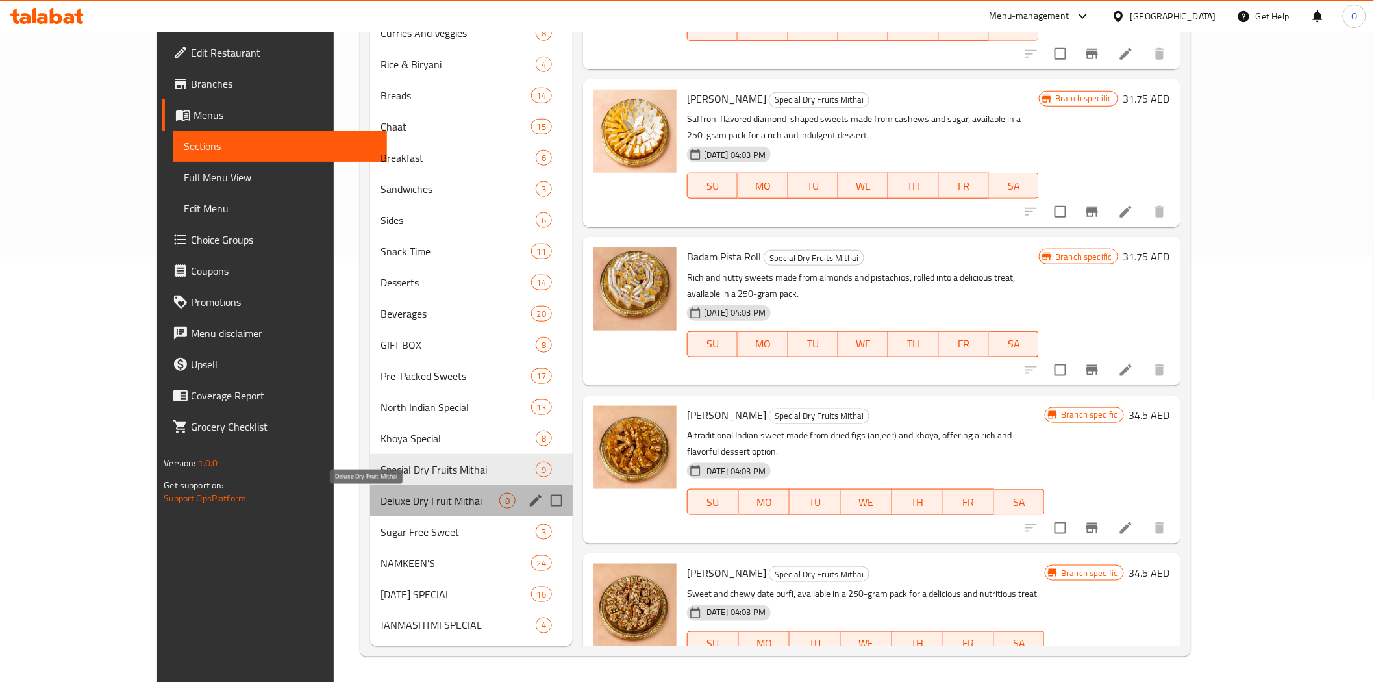
click at [388, 499] on span "Deluxe Dry Fruit Mithai" at bounding box center [439, 501] width 119 height 16
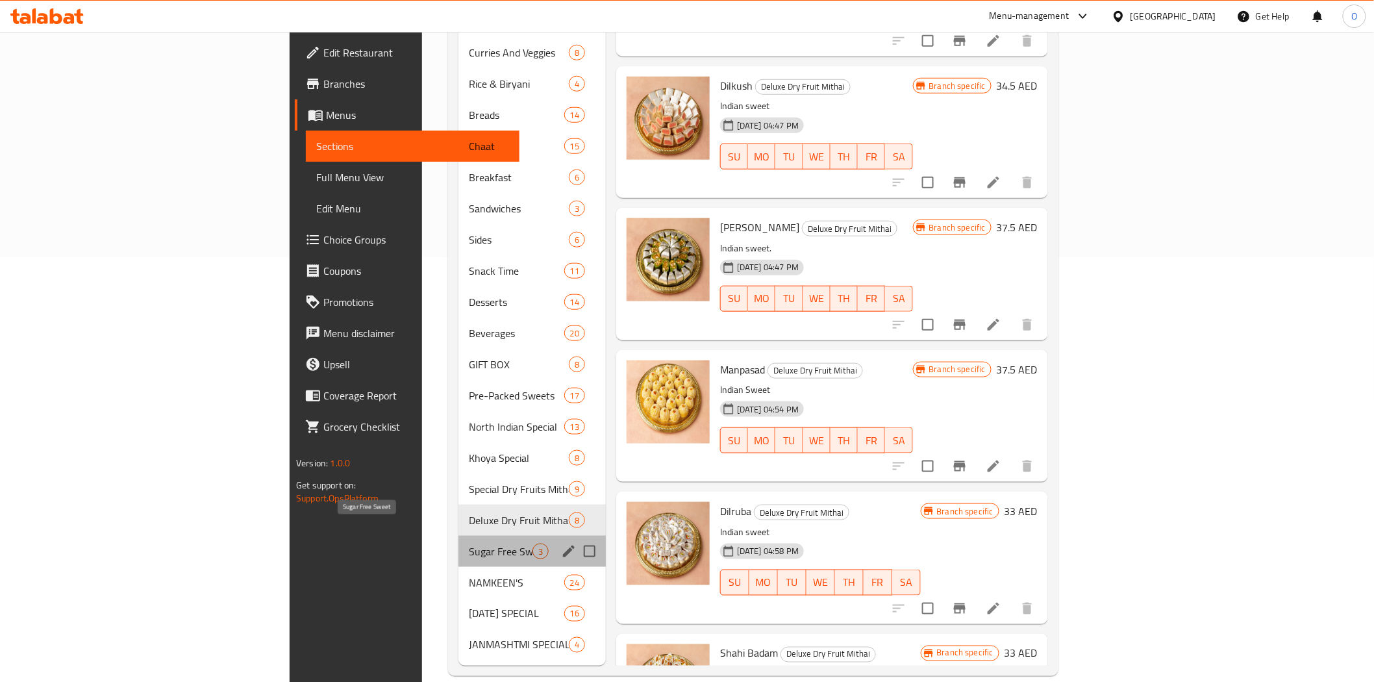
click at [469, 543] on span "Sugar Free Sweet" at bounding box center [501, 551] width 64 height 16
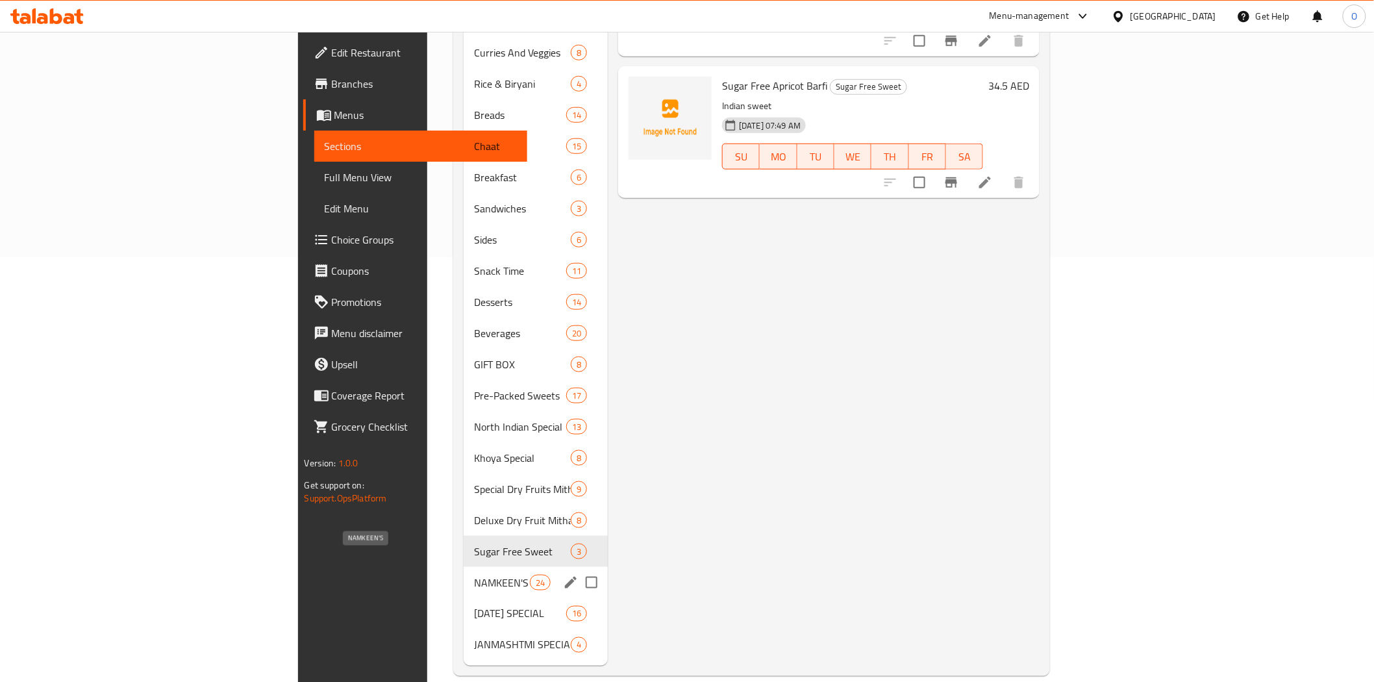
click at [474, 574] on span "NAMKEEN'S" at bounding box center [501, 582] width 55 height 16
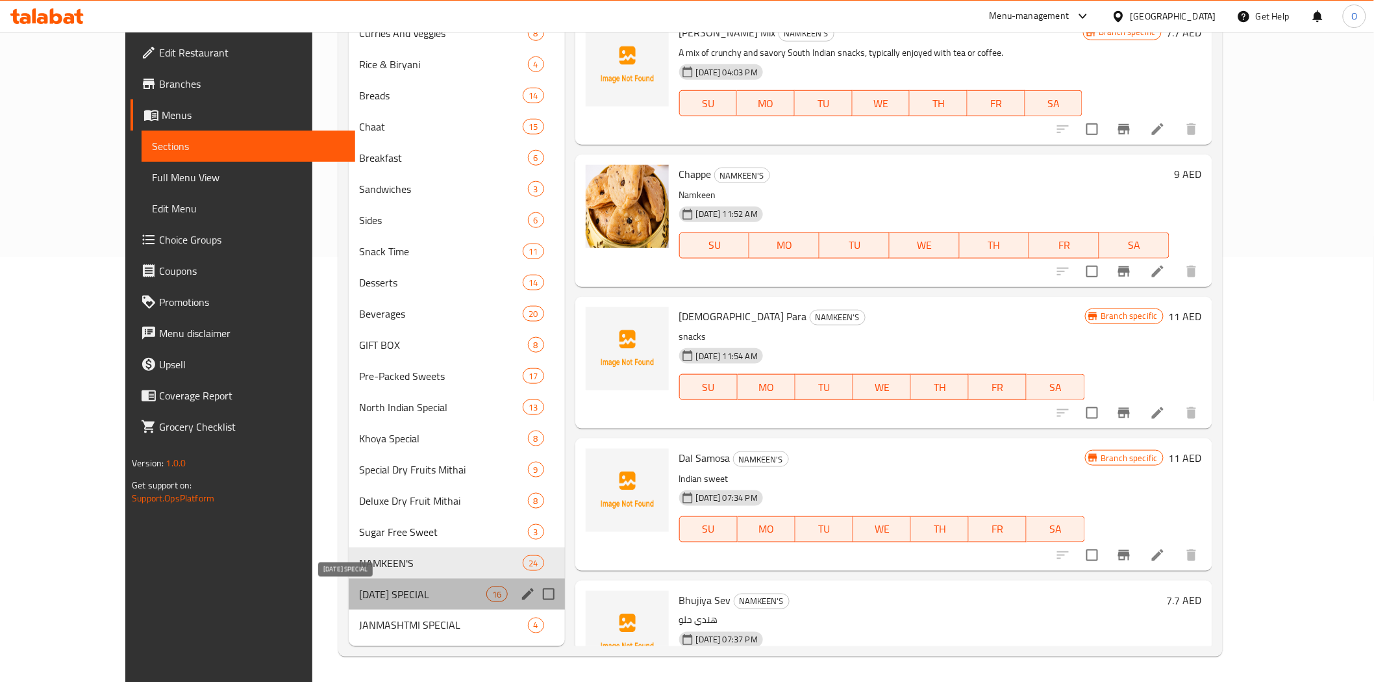
click at [401, 597] on span "GANESH CHATURTHI SPECIAL" at bounding box center [422, 594] width 127 height 16
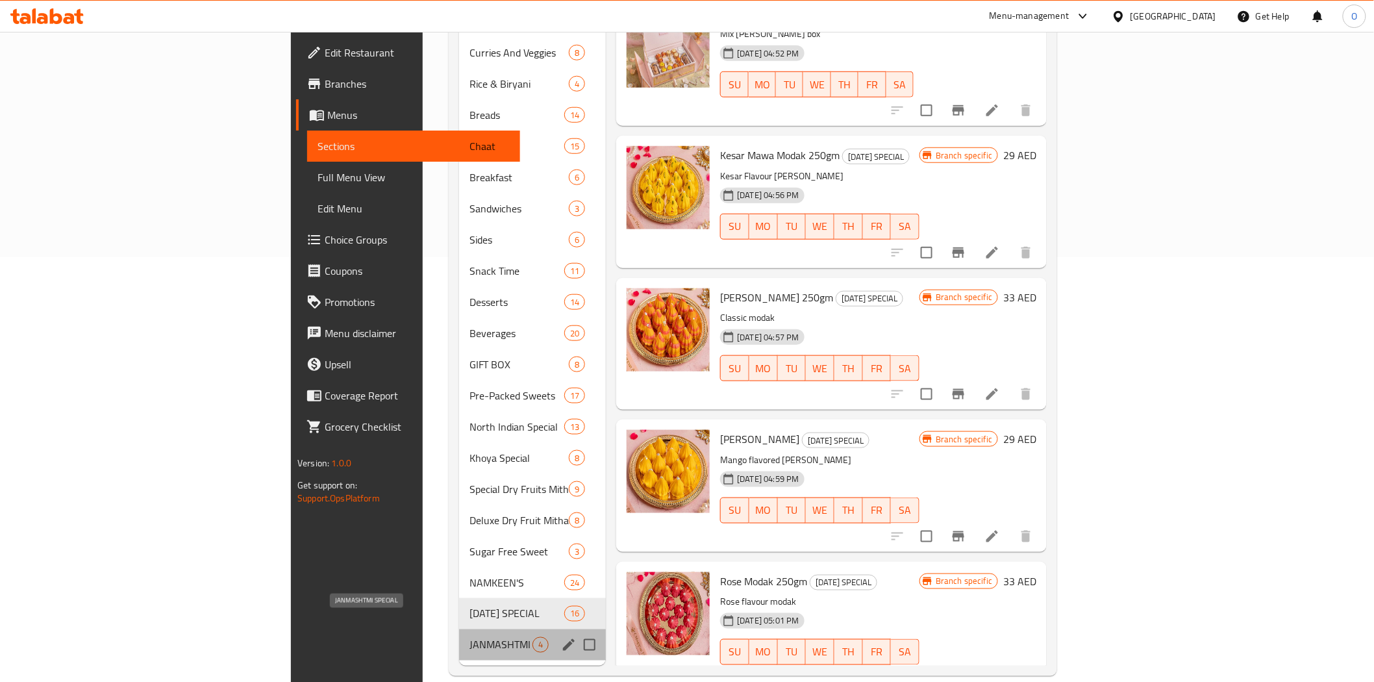
click at [469, 637] on span "JANMASHTMI SPECIAL" at bounding box center [500, 645] width 63 height 16
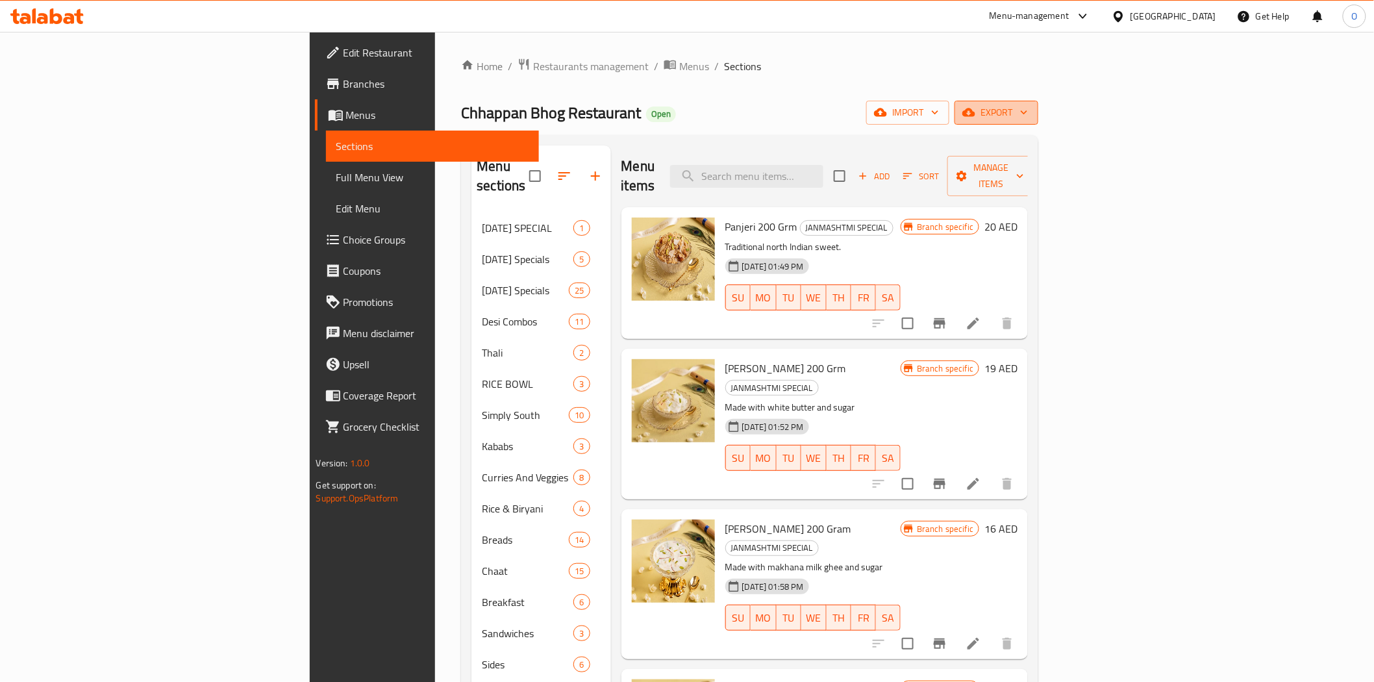
click at [1028, 119] on span "export" at bounding box center [996, 113] width 63 height 16
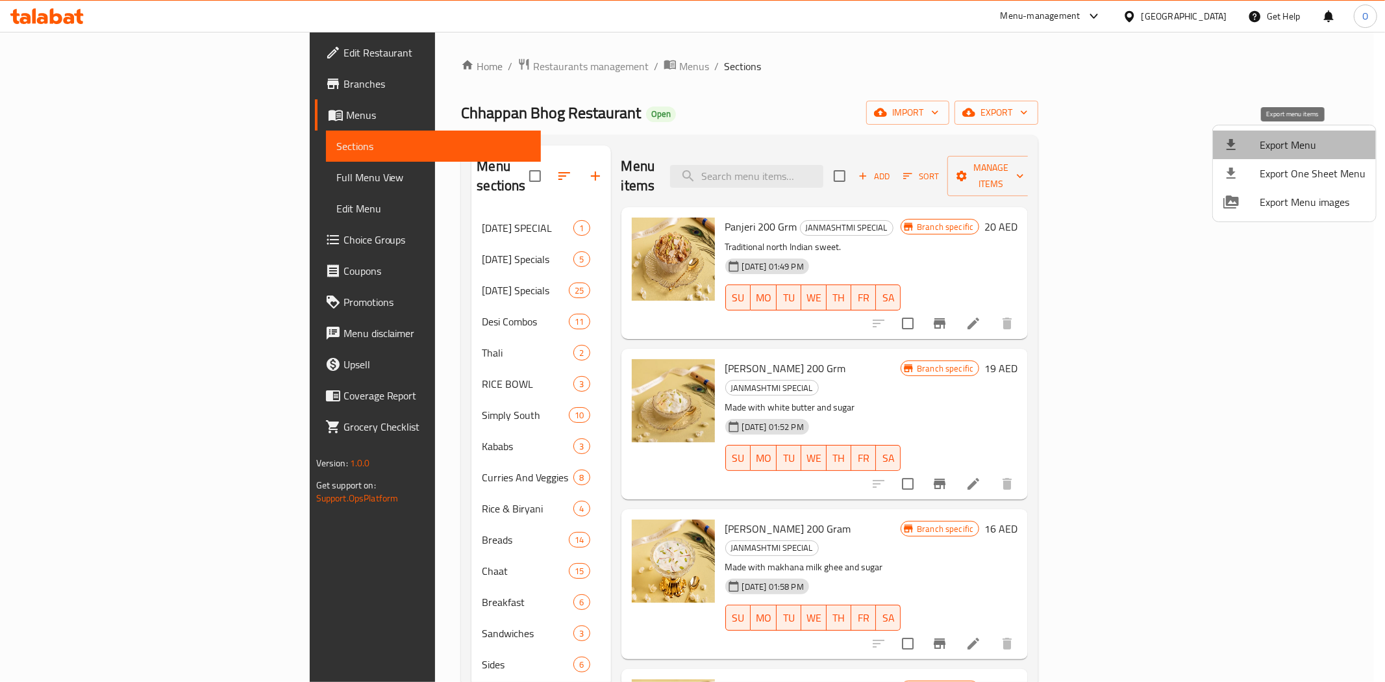
click at [1313, 154] on li "Export Menu" at bounding box center [1294, 144] width 163 height 29
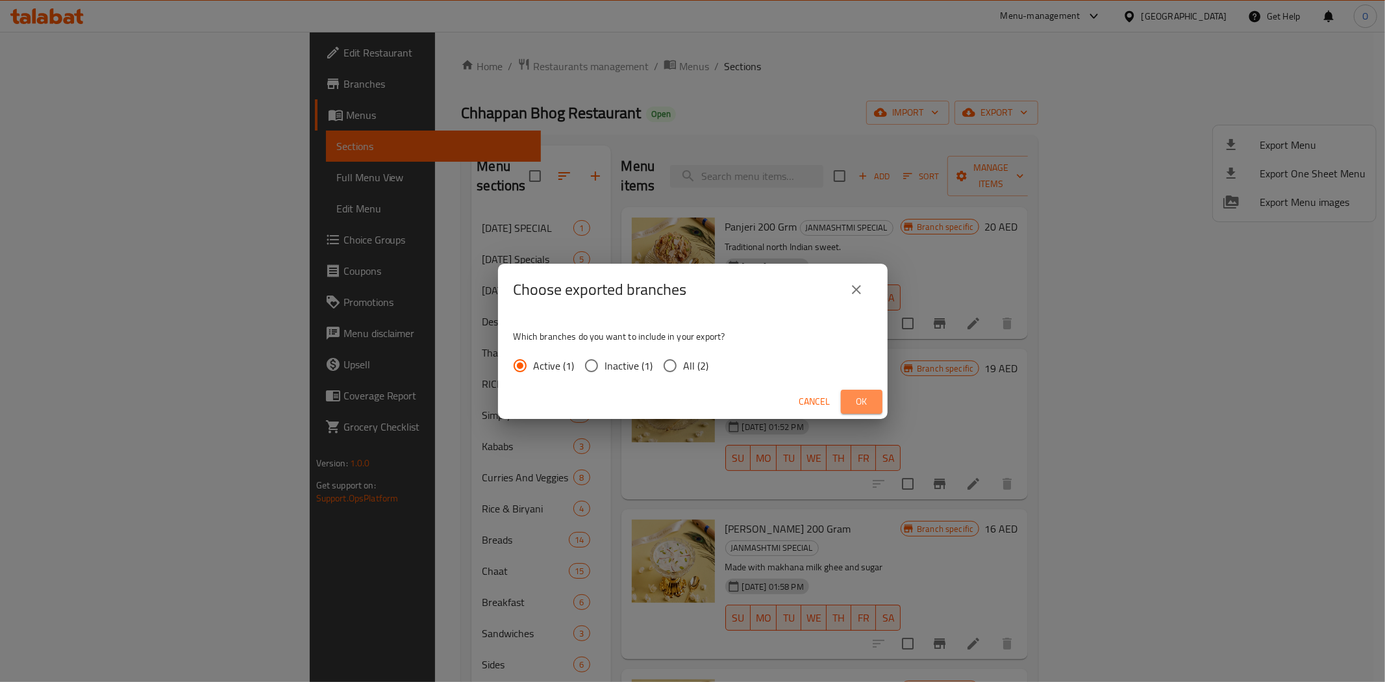
click at [866, 401] on span "Ok" at bounding box center [861, 401] width 21 height 16
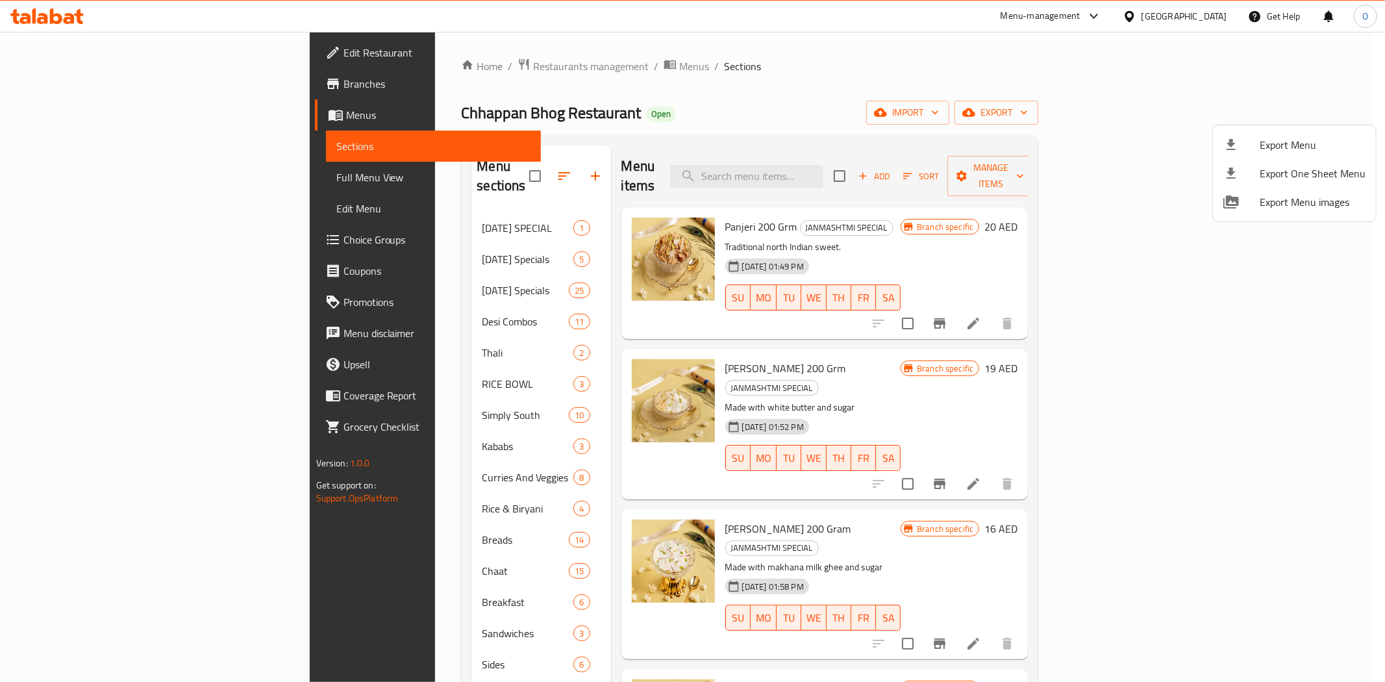
click at [384, 67] on div at bounding box center [692, 341] width 1385 height 682
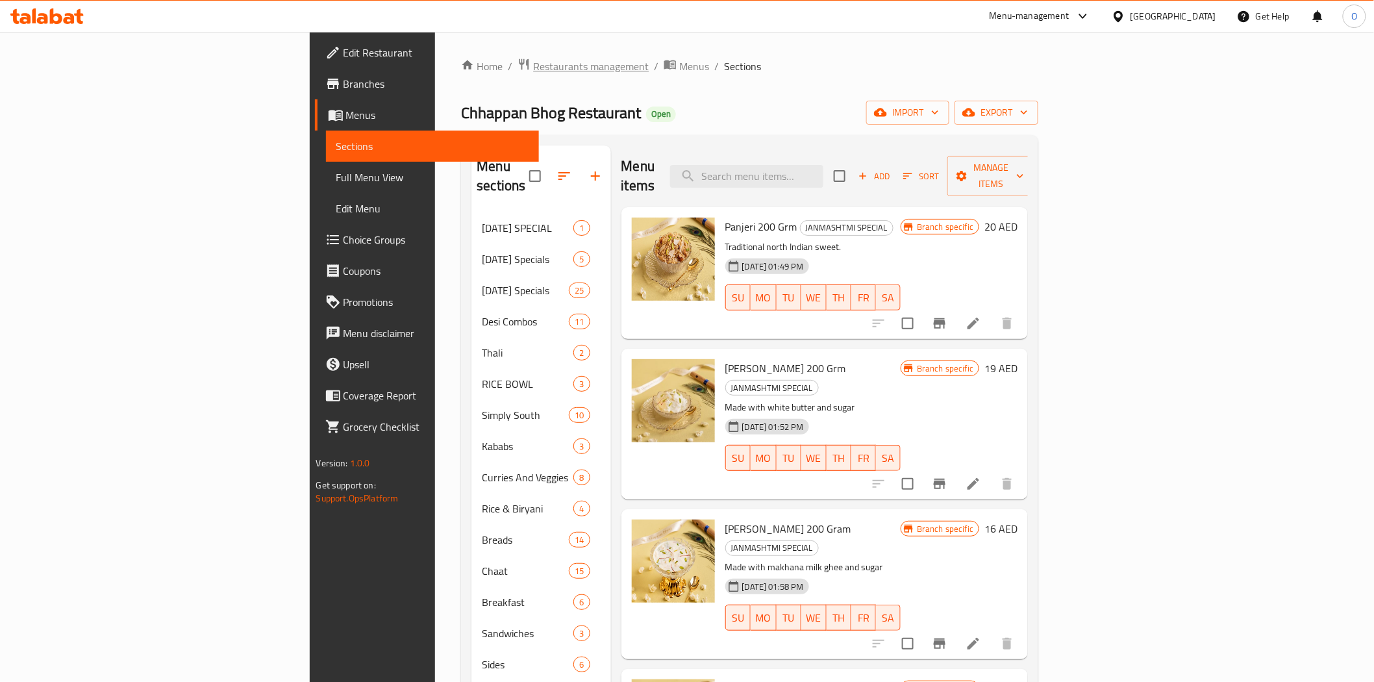
click at [533, 67] on span "Restaurants management" at bounding box center [591, 66] width 116 height 16
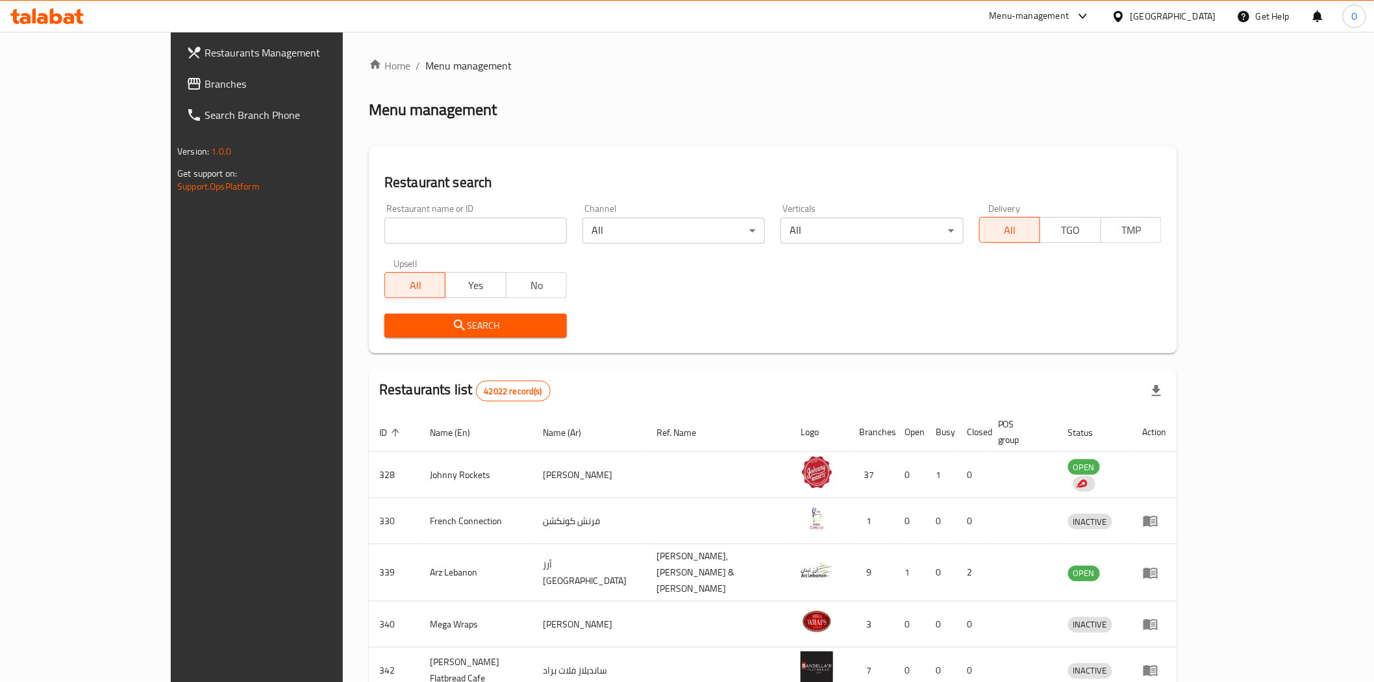
click at [384, 238] on input "search" at bounding box center [475, 230] width 182 height 26
paste input "27833"
type input "27833"
click at [404, 333] on span "Search" at bounding box center [476, 325] width 162 height 16
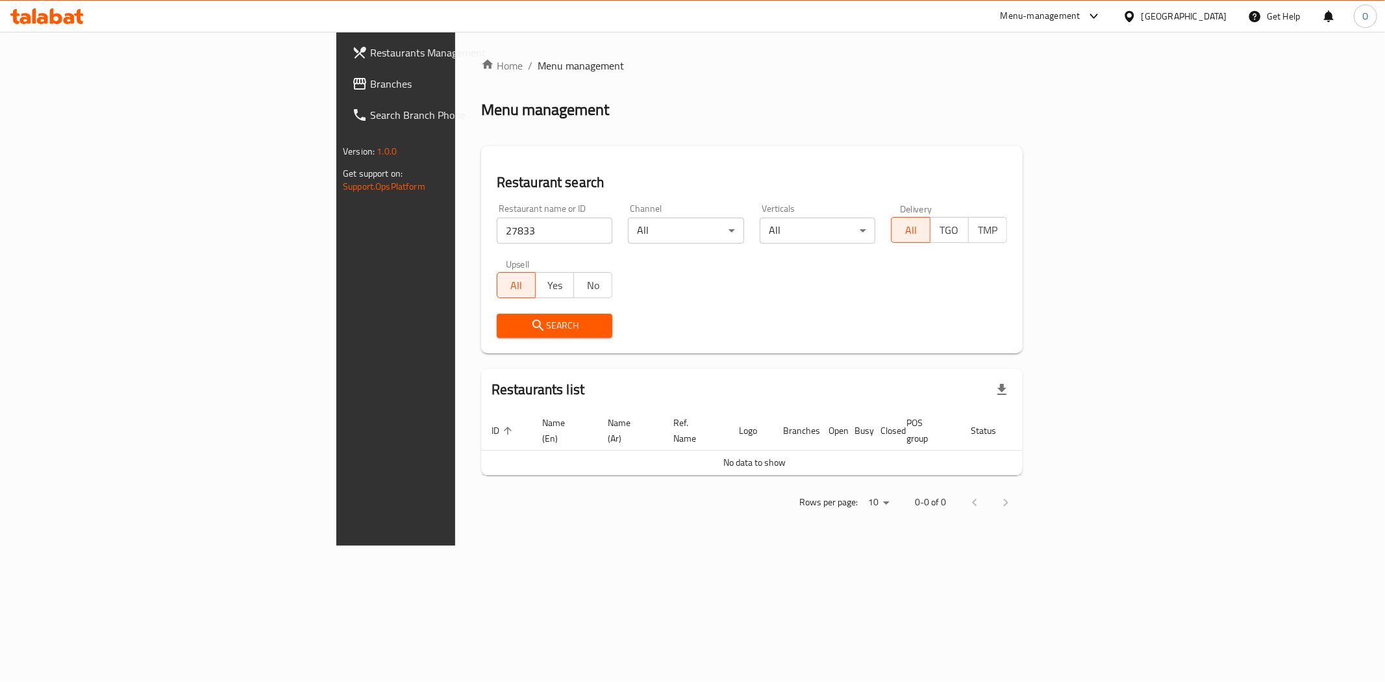
click at [370, 85] on span "Branches" at bounding box center [463, 84] width 187 height 16
